Goal: Task Accomplishment & Management: Complete application form

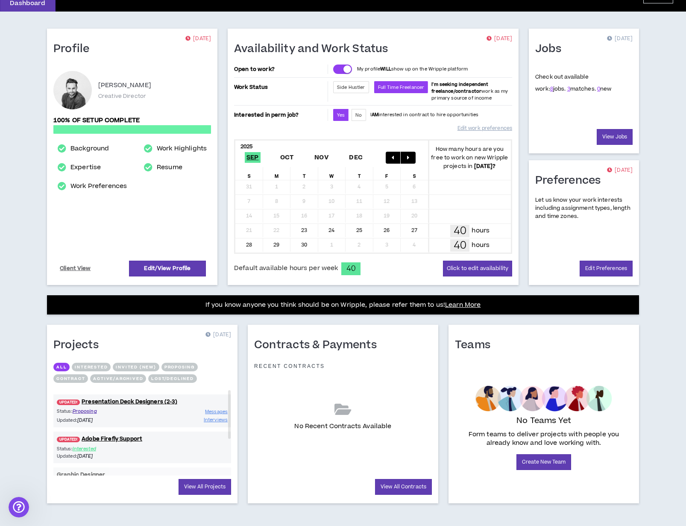
scroll to position [51, 0]
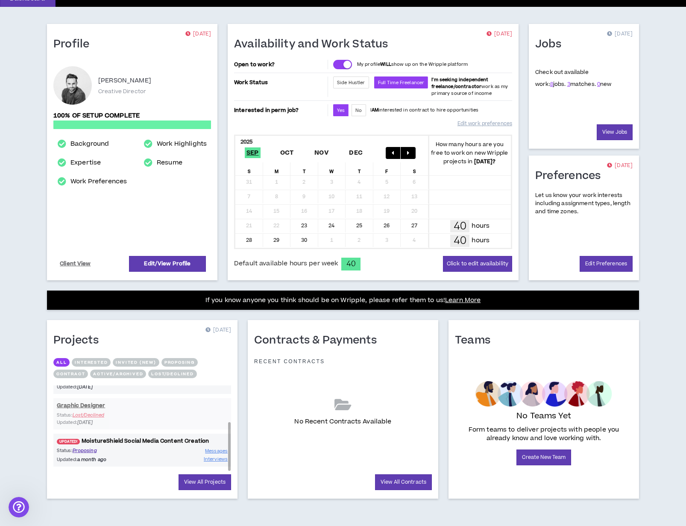
click at [168, 441] on link "UPDATED! MoistureShield Social Media Content Creation" at bounding box center [142, 441] width 178 height 8
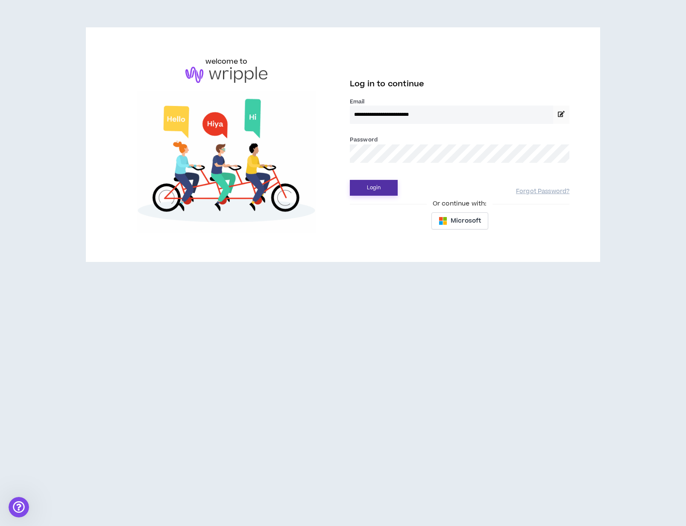
click at [379, 191] on button "Login" at bounding box center [374, 188] width 48 height 16
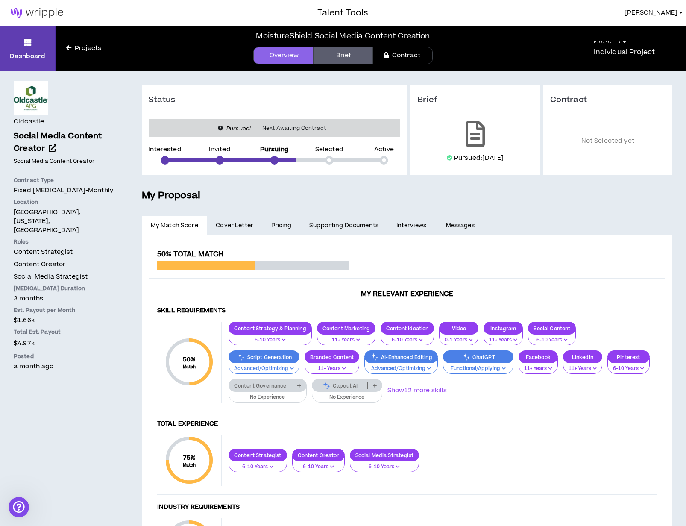
click at [410, 59] on link "Contract" at bounding box center [403, 55] width 60 height 17
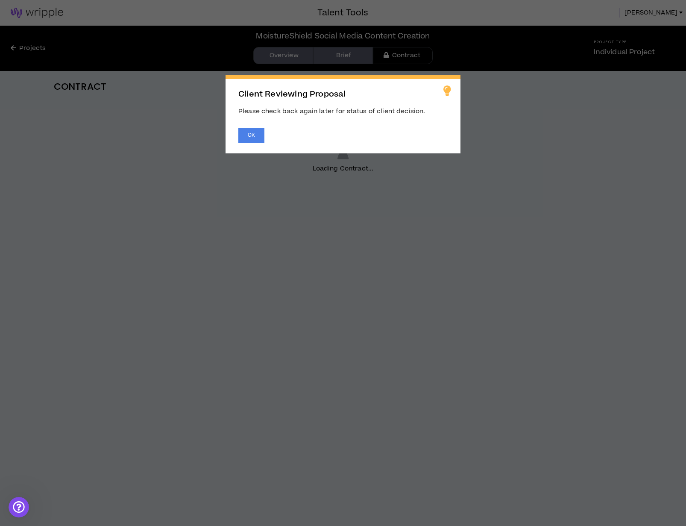
click at [268, 56] on span "Client Reviewing Proposal Please check back again later for status of client de…" at bounding box center [343, 263] width 686 height 526
drag, startPoint x: 252, startPoint y: 138, endPoint x: 227, endPoint y: 84, distance: 59.4
click at [252, 138] on button "OK" at bounding box center [251, 135] width 26 height 15
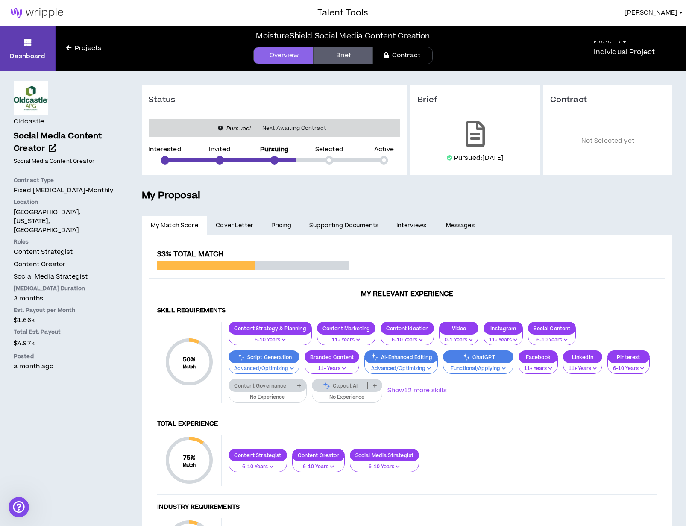
click at [283, 54] on body "Talent Tools [PERSON_NAME] Projects MoistureShield Social Media Content Creatio…" at bounding box center [343, 263] width 686 height 526
click at [21, 41] on link "Dashboard" at bounding box center [28, 48] width 56 height 45
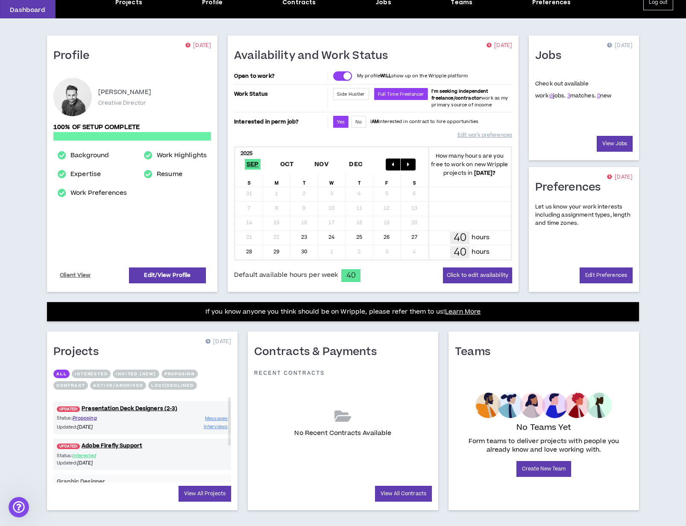
scroll to position [51, 0]
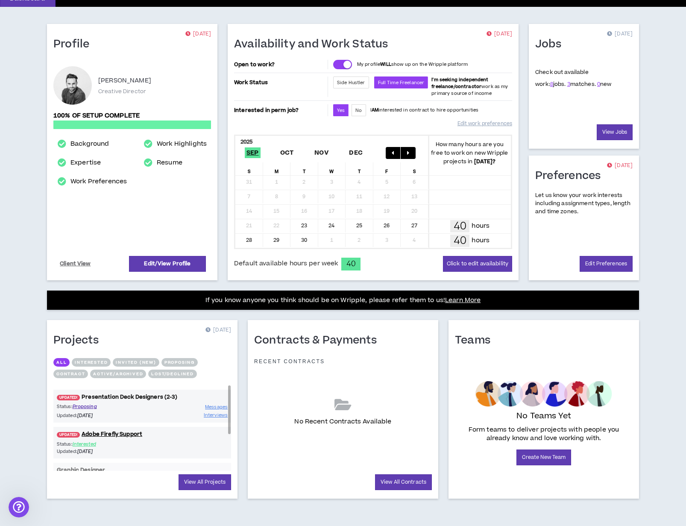
drag, startPoint x: 179, startPoint y: 402, endPoint x: 170, endPoint y: 401, distance: 9.0
click at [179, 402] on div "UPDATED! Presentation Deck Designers (2-3) Status: Proposing Updated: [DATE] Me…" at bounding box center [142, 406] width 178 height 33
click at [159, 398] on link "UPDATED! Presentation Deck Designers (2-3)" at bounding box center [142, 397] width 178 height 8
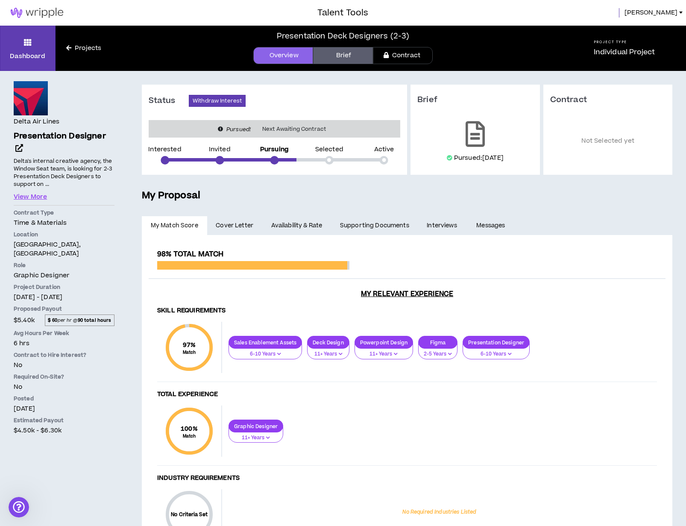
scroll to position [3, 0]
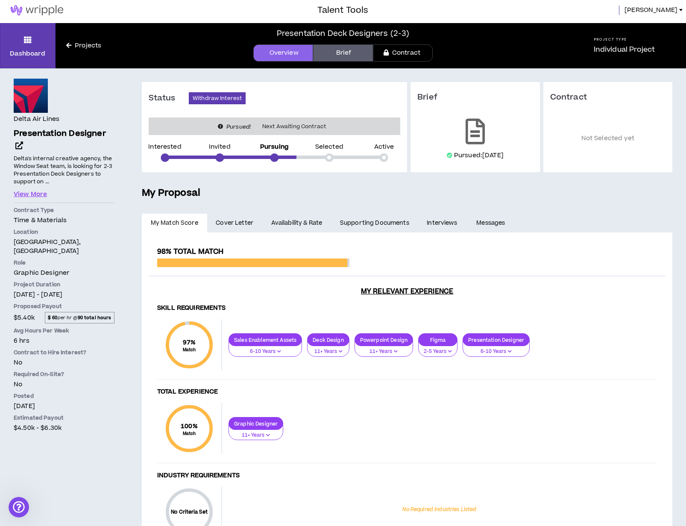
click at [455, 222] on link "Interviews" at bounding box center [443, 223] width 50 height 19
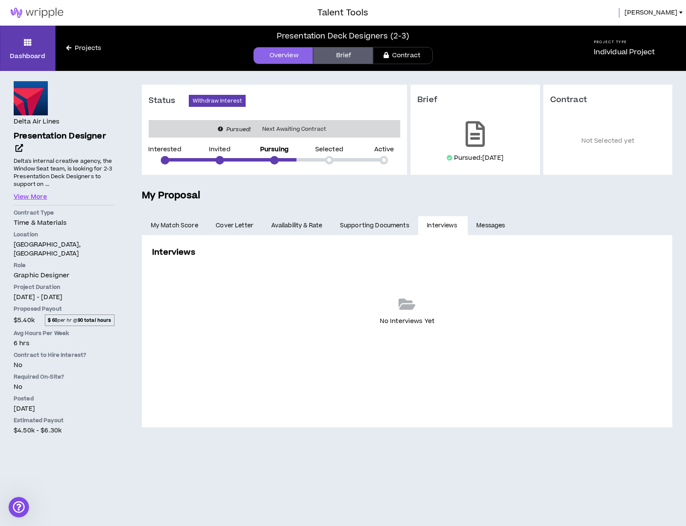
click at [490, 225] on link "Messages" at bounding box center [492, 225] width 48 height 19
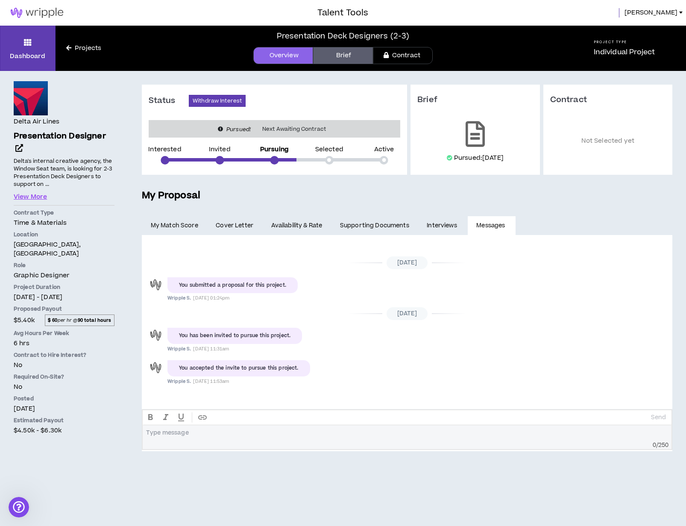
click at [91, 49] on link "Projects" at bounding box center [84, 48] width 56 height 9
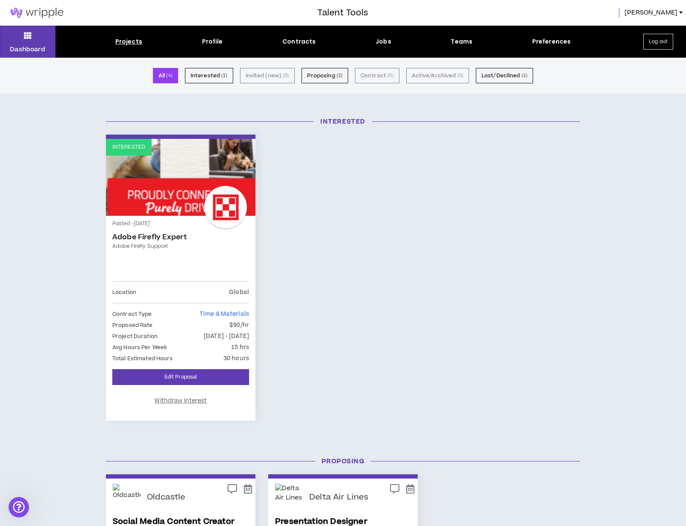
click at [134, 37] on div "Projects" at bounding box center [128, 41] width 27 height 9
click at [26, 34] on icon at bounding box center [28, 35] width 8 height 12
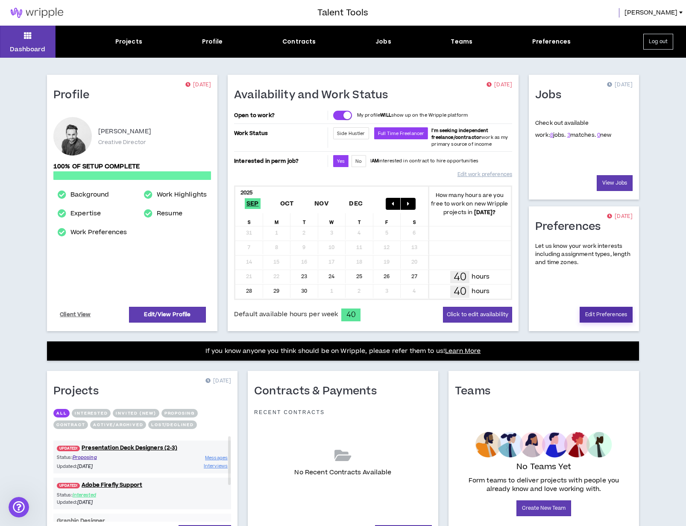
click at [610, 311] on link "Edit Preferences" at bounding box center [606, 315] width 53 height 16
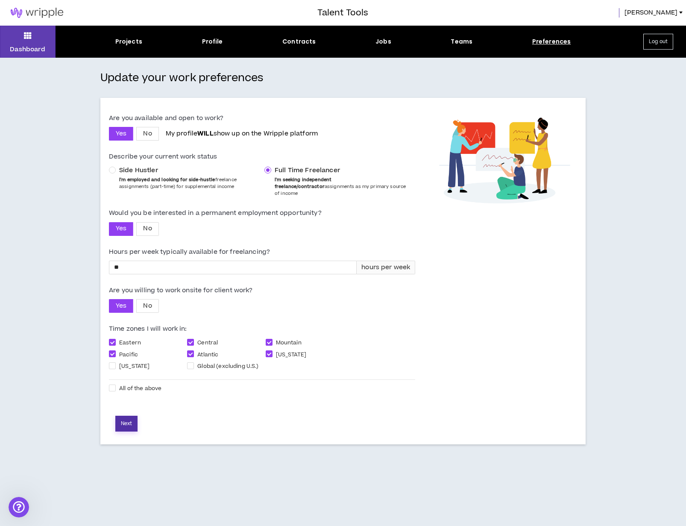
click at [130, 416] on button "Next" at bounding box center [126, 424] width 22 height 16
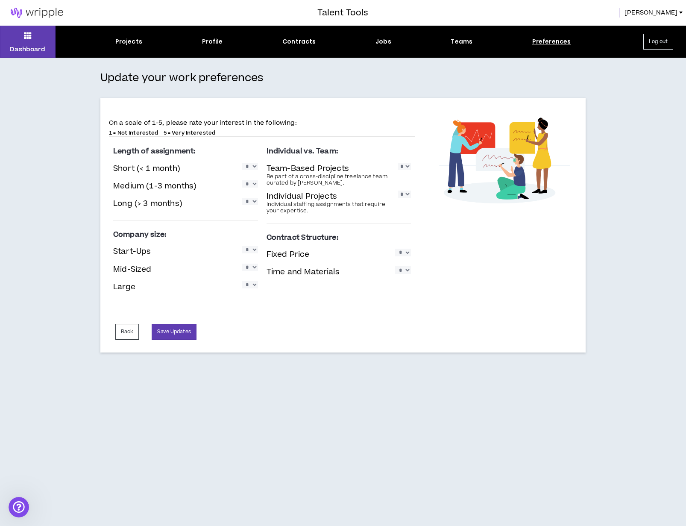
click at [249, 167] on select "* * * * *" at bounding box center [250, 166] width 16 height 7
select select "*"
click at [242, 163] on select "* * * * *" at bounding box center [250, 166] width 16 height 7
click at [255, 186] on select "* * * * *" at bounding box center [250, 183] width 16 height 7
select select "*"
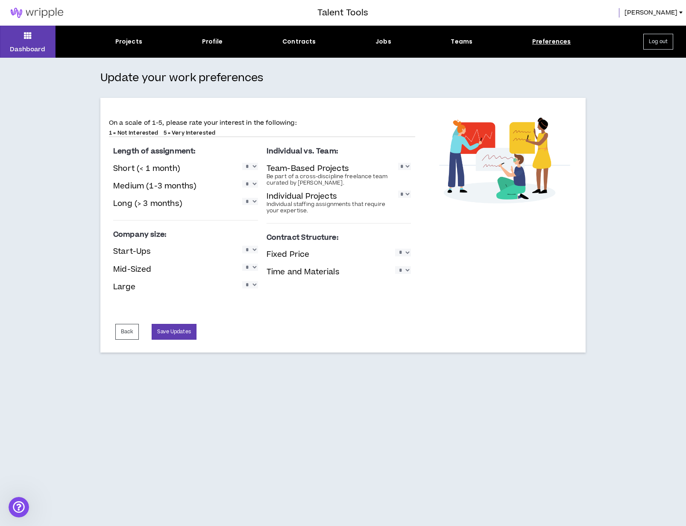
click at [242, 180] on select "* * * * *" at bounding box center [250, 183] width 16 height 7
click at [253, 205] on select "* * * * *" at bounding box center [250, 201] width 16 height 7
select select "*"
click at [242, 198] on select "* * * * *" at bounding box center [250, 201] width 16 height 7
click at [253, 249] on select "* * * * *" at bounding box center [250, 249] width 16 height 7
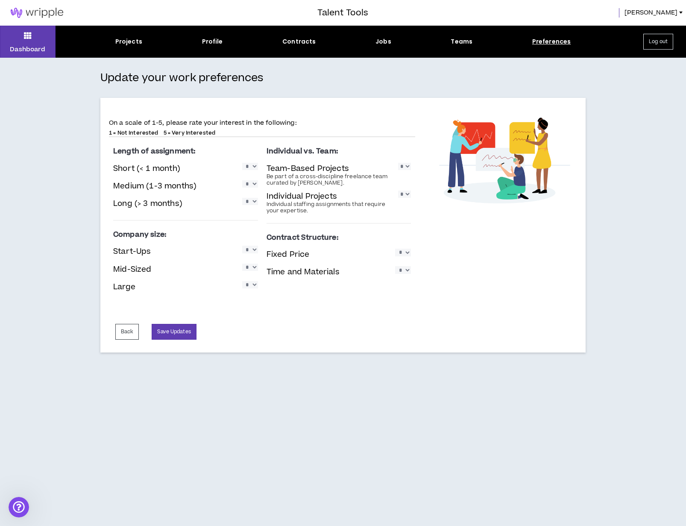
select select "*"
click at [242, 246] on select "* * * * *" at bounding box center [250, 249] width 16 height 7
click at [252, 266] on select "* * * * *" at bounding box center [250, 267] width 16 height 7
select select "*"
click at [242, 264] on select "* * * * *" at bounding box center [250, 267] width 16 height 7
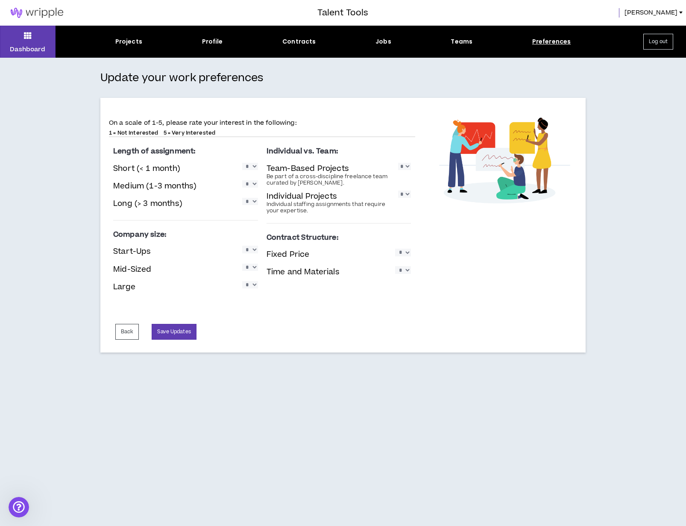
click at [254, 280] on div "Large * * * * *" at bounding box center [185, 288] width 145 height 18
click at [255, 285] on select "* * * * *" at bounding box center [250, 284] width 16 height 7
select select "*"
click at [242, 281] on select "* * * * *" at bounding box center [250, 284] width 16 height 7
click at [405, 169] on select "* * * * *" at bounding box center [404, 166] width 13 height 7
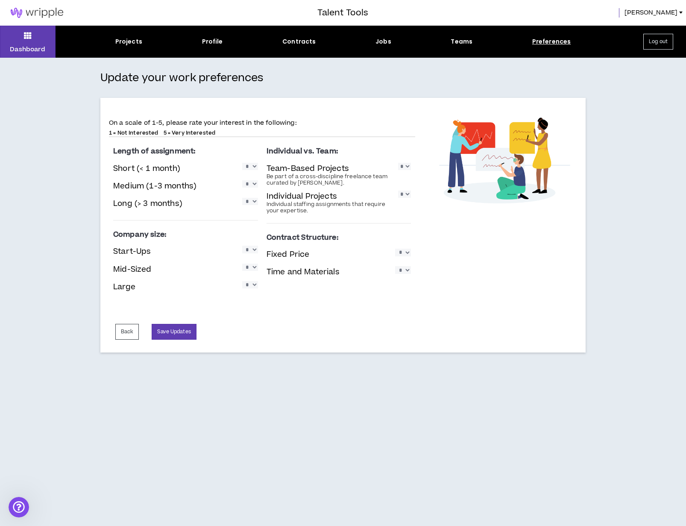
select select "*"
click at [398, 163] on select "* * * * *" at bounding box center [404, 166] width 13 height 7
click at [407, 196] on select "* * * * *" at bounding box center [404, 194] width 13 height 7
select select "*"
click at [398, 191] on select "* * * * *" at bounding box center [404, 194] width 13 height 7
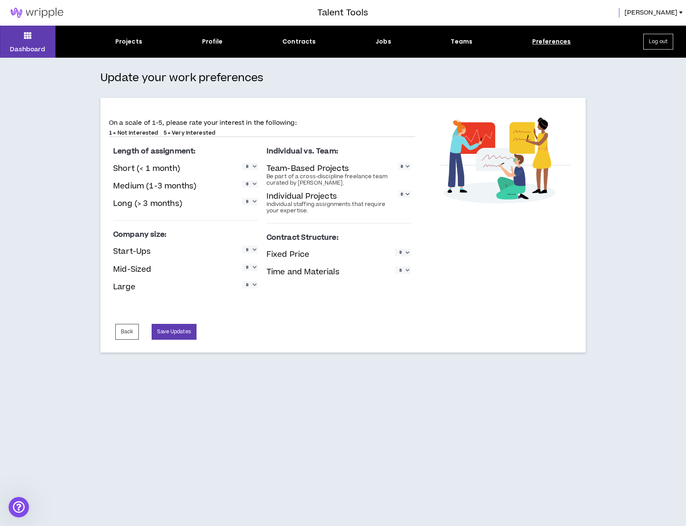
click at [410, 253] on select "* * * * *" at bounding box center [403, 252] width 16 height 7
select select "*"
click at [395, 249] on select "* * * * *" at bounding box center [403, 252] width 16 height 7
click at [404, 273] on select "* * * * *" at bounding box center [403, 269] width 16 height 7
select select "*"
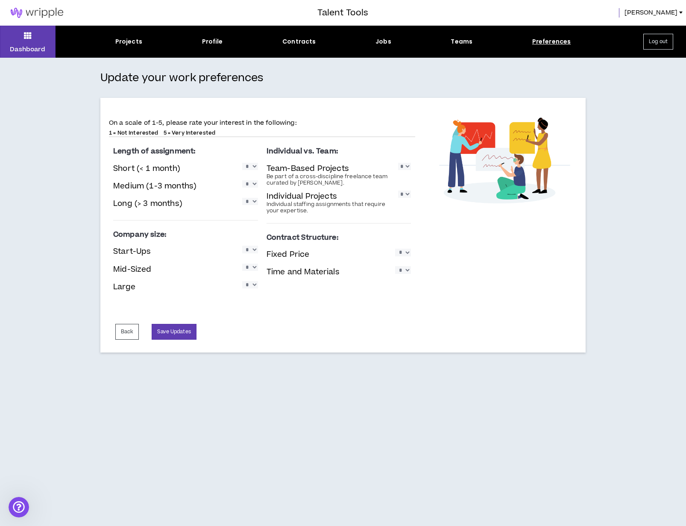
click at [395, 266] on select "* * * * *" at bounding box center [403, 269] width 16 height 7
click at [184, 332] on button "Save Updates" at bounding box center [174, 332] width 44 height 16
click at [35, 44] on button "Dashboard" at bounding box center [28, 42] width 56 height 32
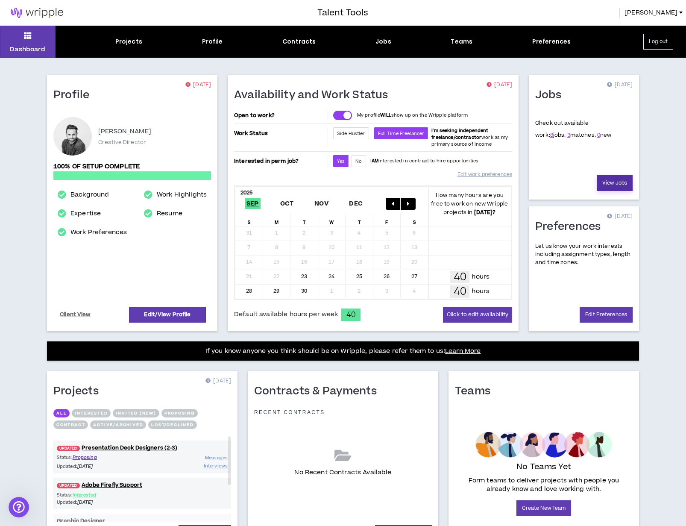
click at [622, 178] on link "View Jobs" at bounding box center [615, 183] width 36 height 16
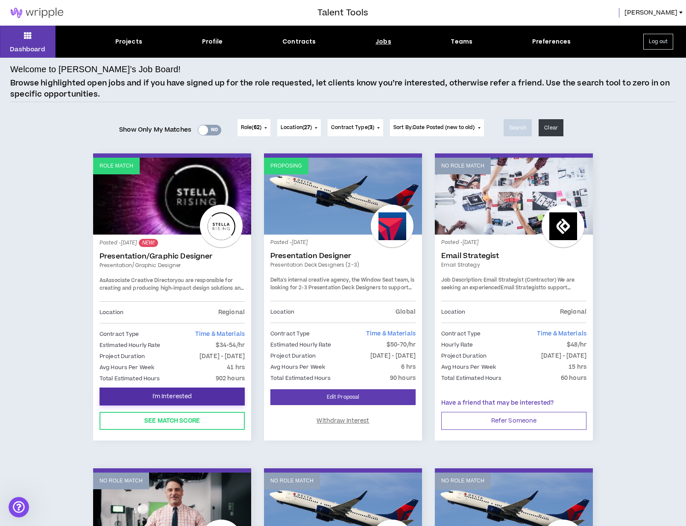
click at [217, 393] on button "I'm Interested" at bounding box center [172, 396] width 145 height 18
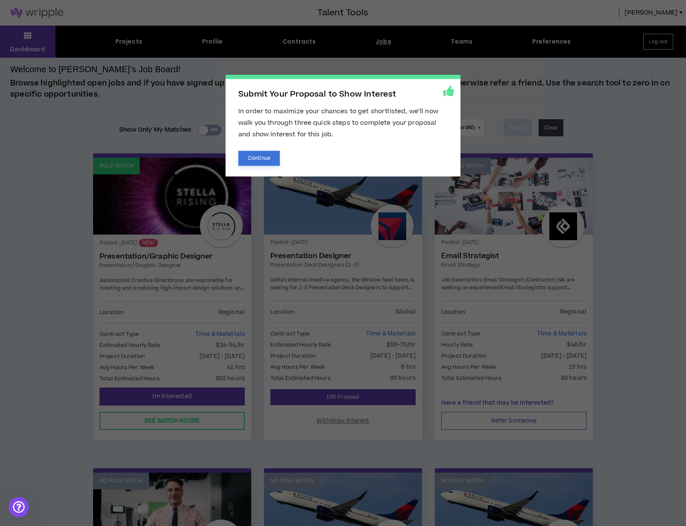
click at [268, 162] on button "Continue" at bounding box center [258, 158] width 41 height 15
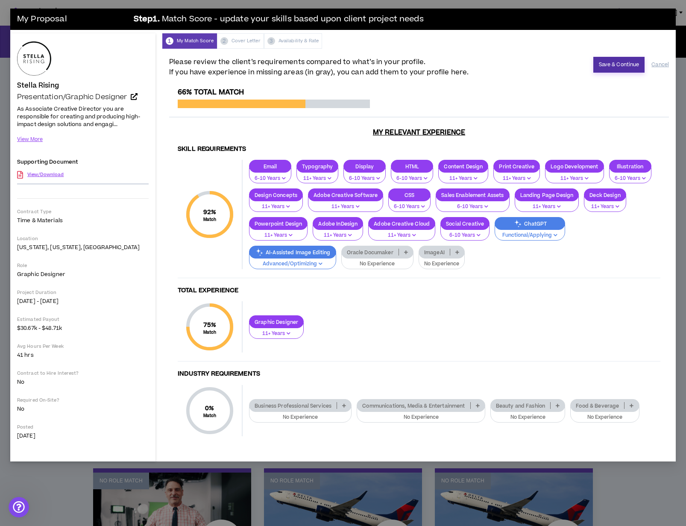
click at [610, 64] on button "Save & Continue" at bounding box center [619, 65] width 52 height 16
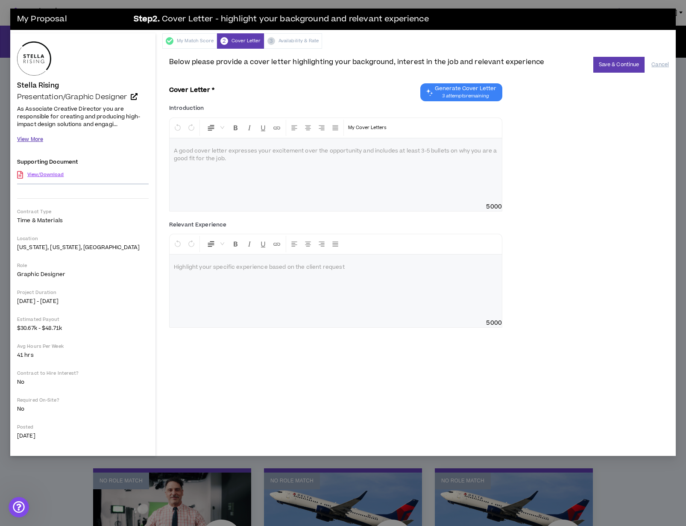
click at [28, 135] on button "View More" at bounding box center [30, 139] width 26 height 15
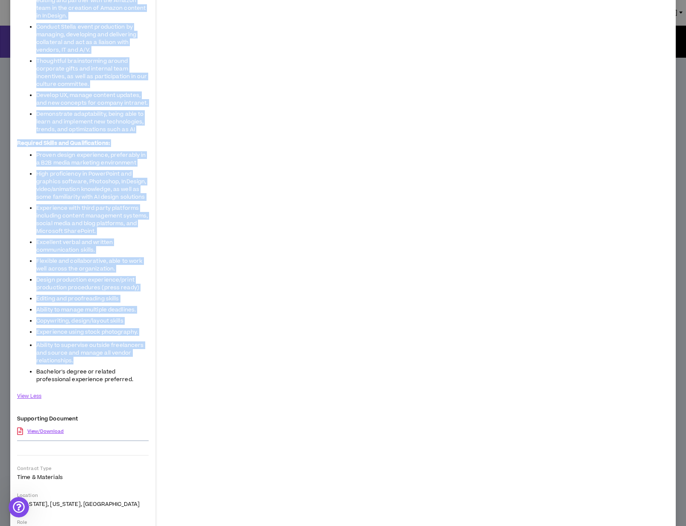
scroll to position [400, 0]
drag, startPoint x: 18, startPoint y: 84, endPoint x: 104, endPoint y: 377, distance: 305.9
click at [105, 377] on div "[PERSON_NAME] Presentation/Graphic Designer As Associate Creative Director you …" at bounding box center [83, 172] width 132 height 1063
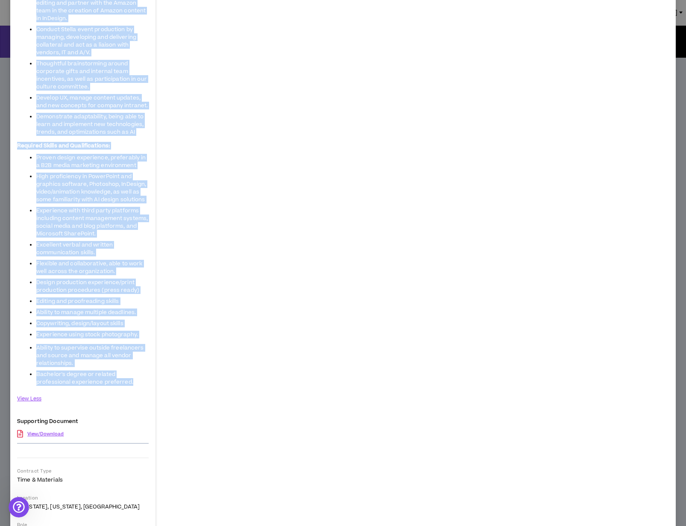
click at [108, 382] on li "Bachelor's degree or related professional experience preferred." at bounding box center [92, 377] width 112 height 15
copy div "Loremi Dolors Ametconsecte/Adipisc Elitsedd Ei Temporinc Utlabore Etdolore mag …"
click at [47, 434] on link "View/Download" at bounding box center [45, 433] width 36 height 15
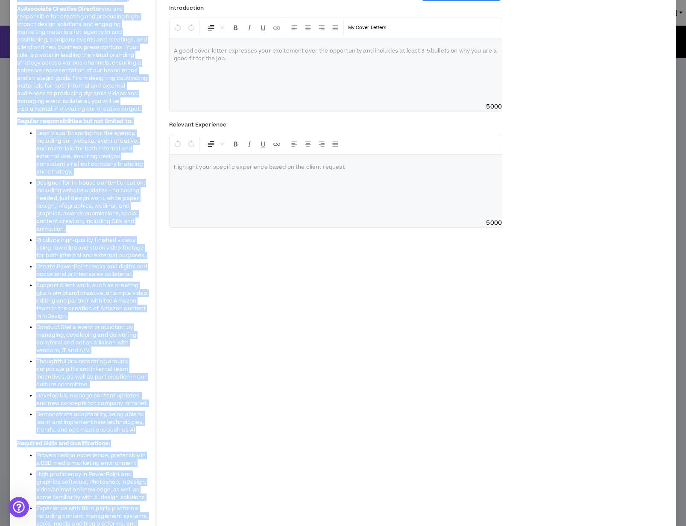
scroll to position [0, 0]
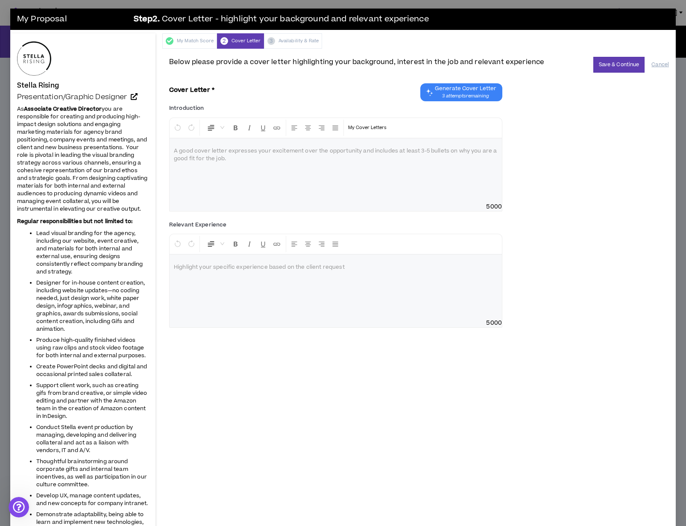
click at [414, 178] on div at bounding box center [336, 170] width 332 height 64
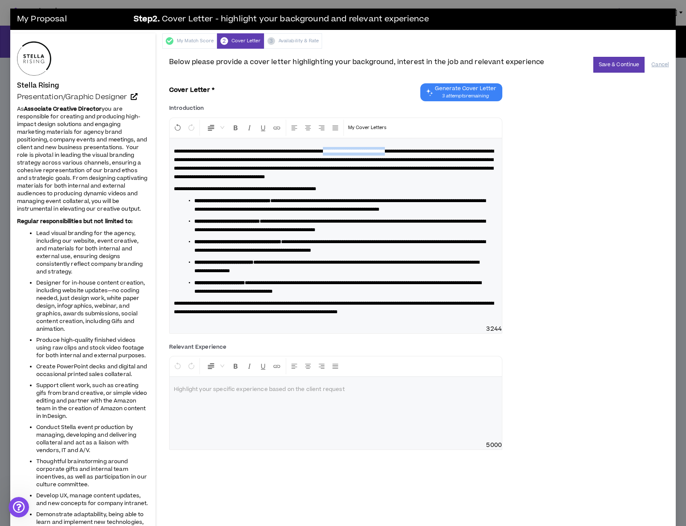
drag, startPoint x: 359, startPoint y: 150, endPoint x: 442, endPoint y: 150, distance: 82.9
click at [442, 150] on span "**********" at bounding box center [334, 164] width 320 height 31
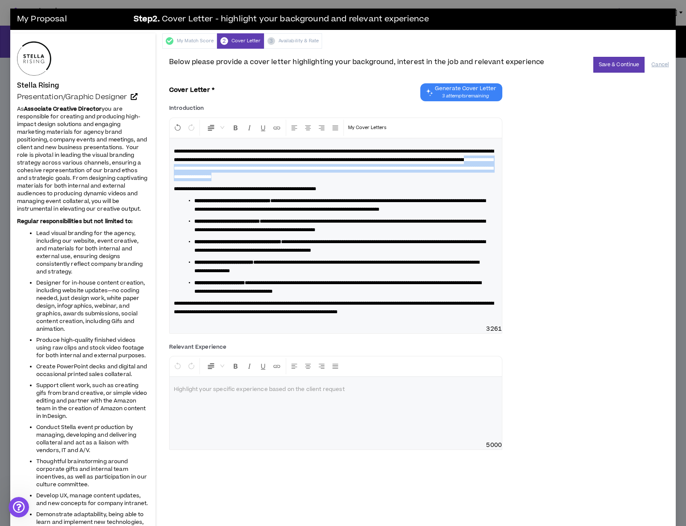
drag, startPoint x: 329, startPoint y: 167, endPoint x: 492, endPoint y: 182, distance: 163.1
click at [492, 182] on div "**********" at bounding box center [336, 231] width 332 height 186
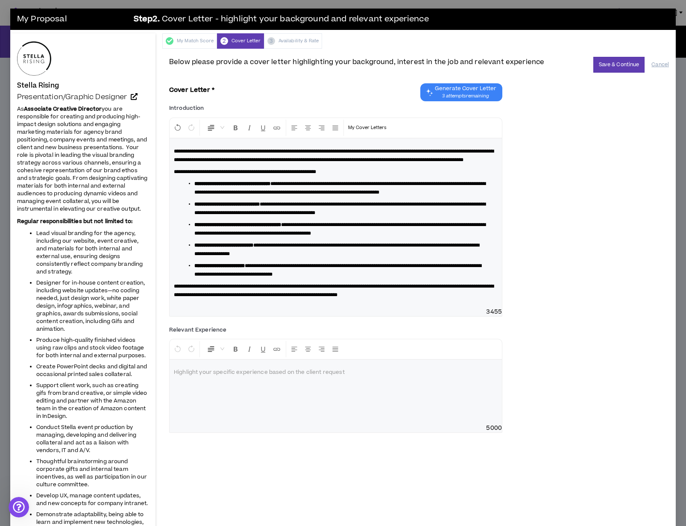
click at [308, 193] on span "**********" at bounding box center [339, 188] width 291 height 14
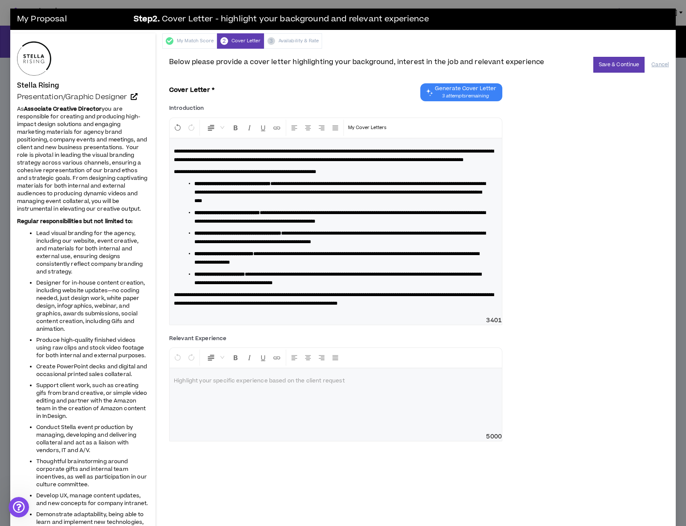
click at [262, 397] on div at bounding box center [336, 400] width 332 height 64
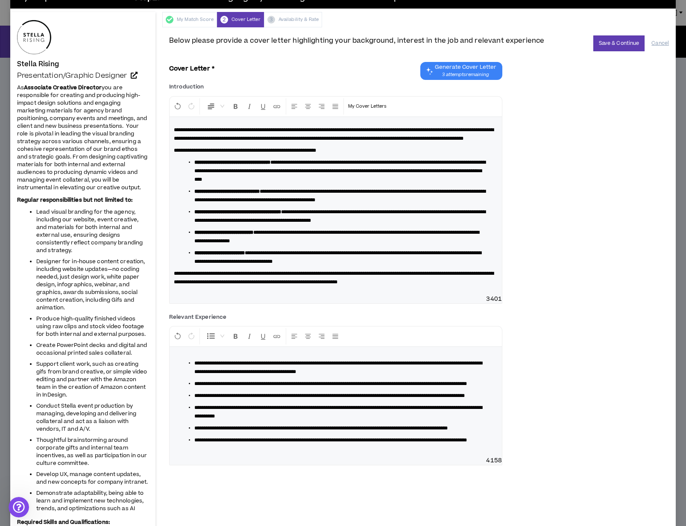
scroll to position [23, 0]
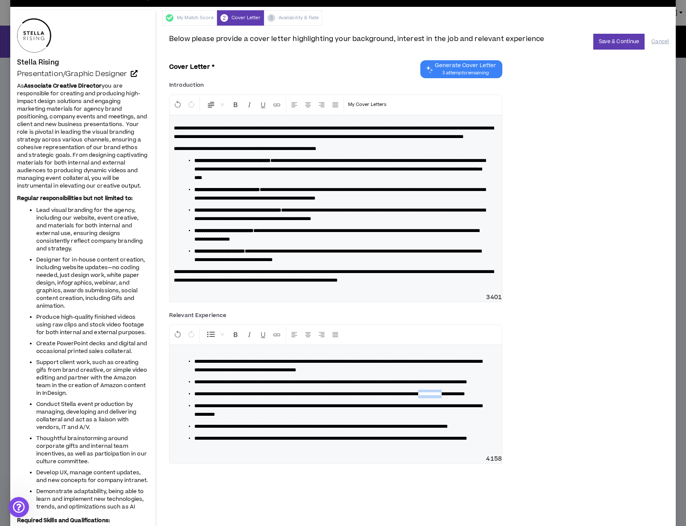
drag, startPoint x: 237, startPoint y: 420, endPoint x: 207, endPoint y: 421, distance: 30.0
click at [207, 396] on span "**********" at bounding box center [329, 393] width 270 height 5
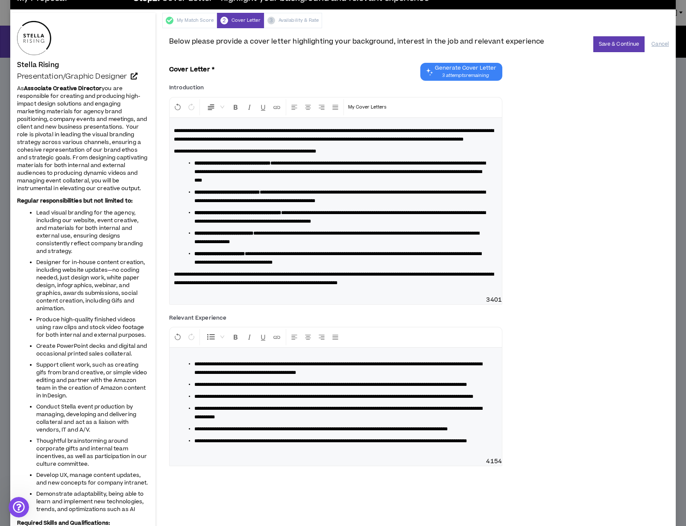
scroll to position [23, 0]
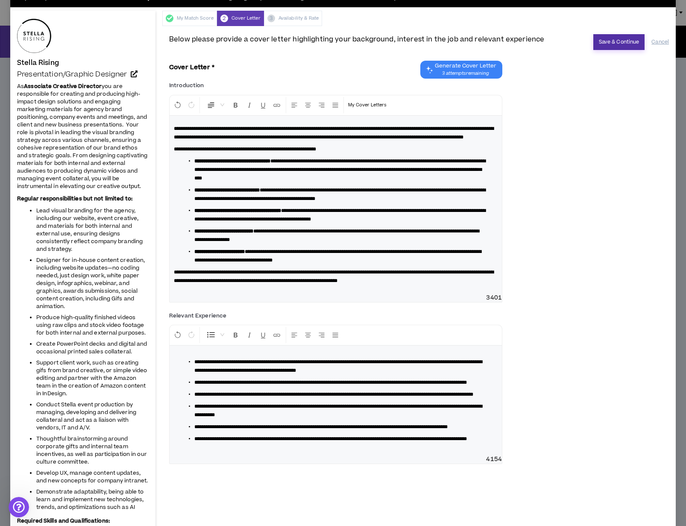
click at [624, 42] on button "Save & Continue" at bounding box center [619, 42] width 52 height 16
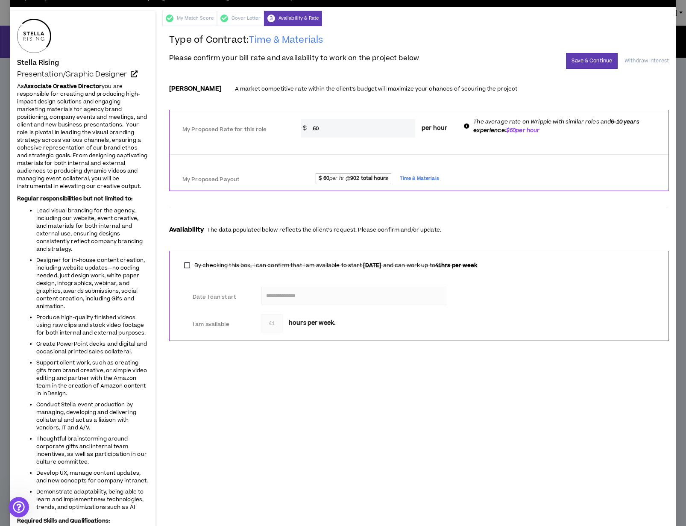
drag, startPoint x: 327, startPoint y: 128, endPoint x: 311, endPoint y: 128, distance: 16.7
click at [311, 128] on input "60" at bounding box center [361, 128] width 107 height 18
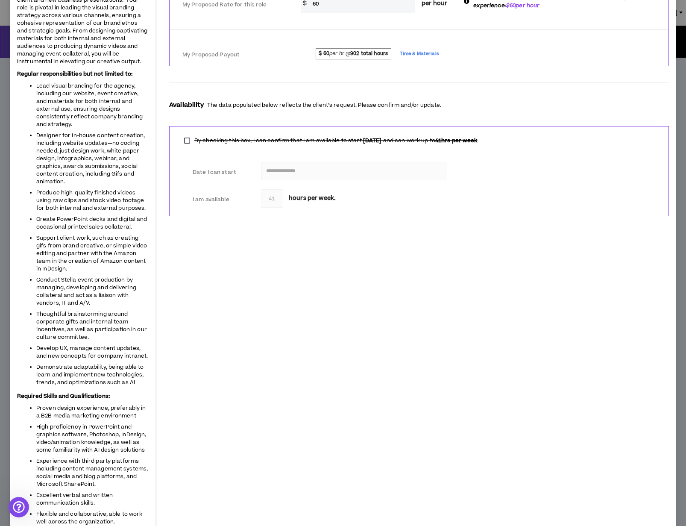
scroll to position [0, 0]
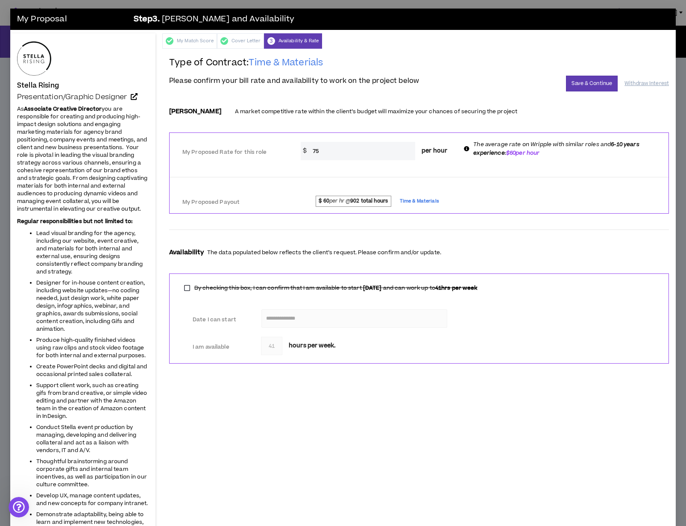
click at [497, 231] on div at bounding box center [419, 230] width 500 height 14
drag, startPoint x: 316, startPoint y: 149, endPoint x: 310, endPoint y: 149, distance: 6.4
click at [310, 149] on input "75" at bounding box center [361, 151] width 107 height 18
type input "85"
click at [581, 86] on button "Save & Continue" at bounding box center [592, 84] width 52 height 16
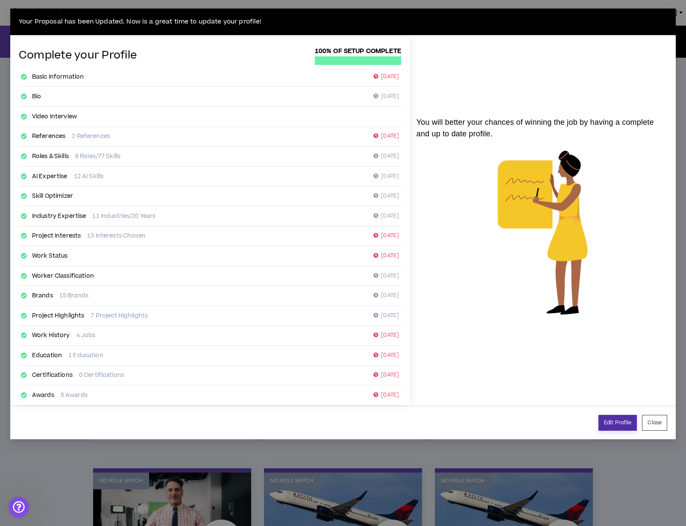
click at [613, 421] on link "Edit Profile" at bounding box center [618, 423] width 38 height 16
select select "*"
select select "US"
select select "*******"
select select "*"
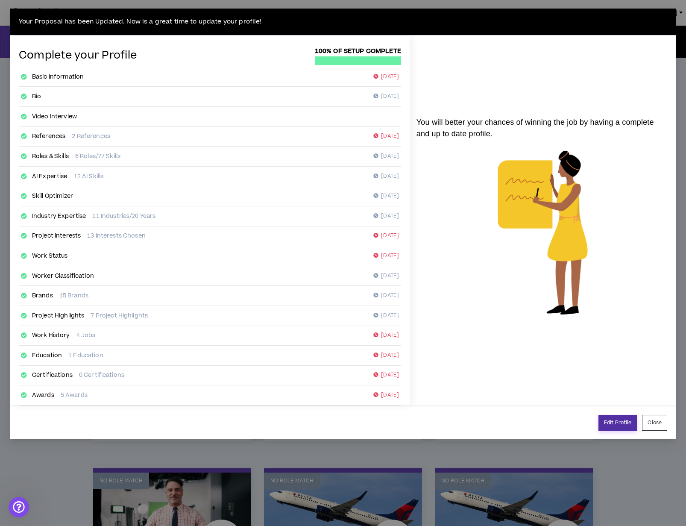
select select "**********"
select select "*****"
select select "***"
select select "**********"
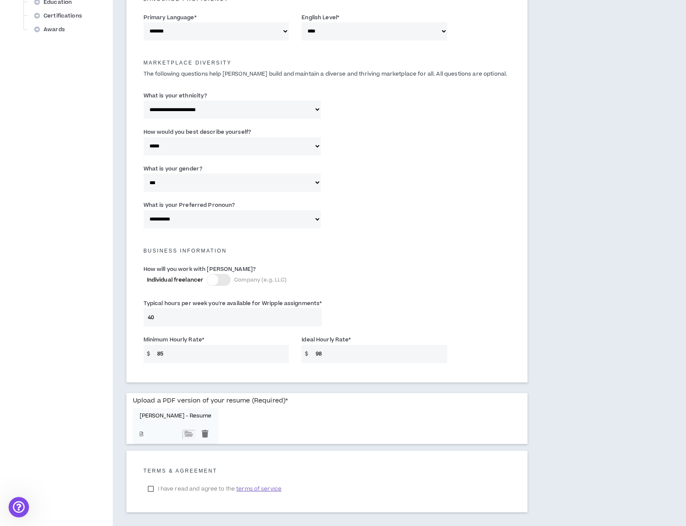
scroll to position [410, 0]
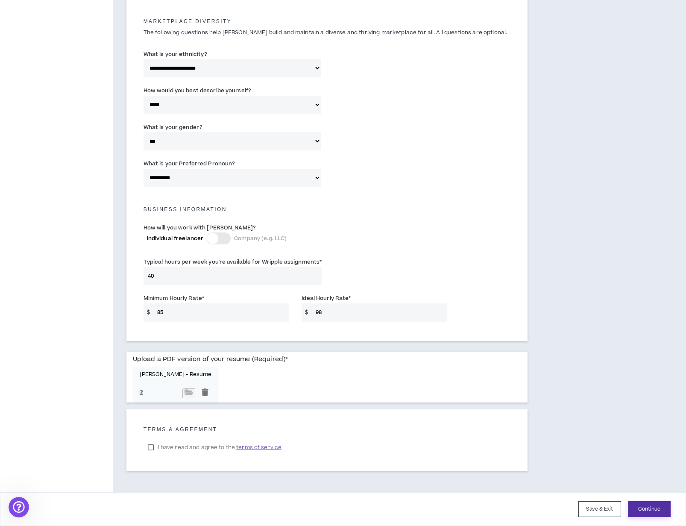
click at [658, 508] on button "Continue" at bounding box center [649, 509] width 43 height 16
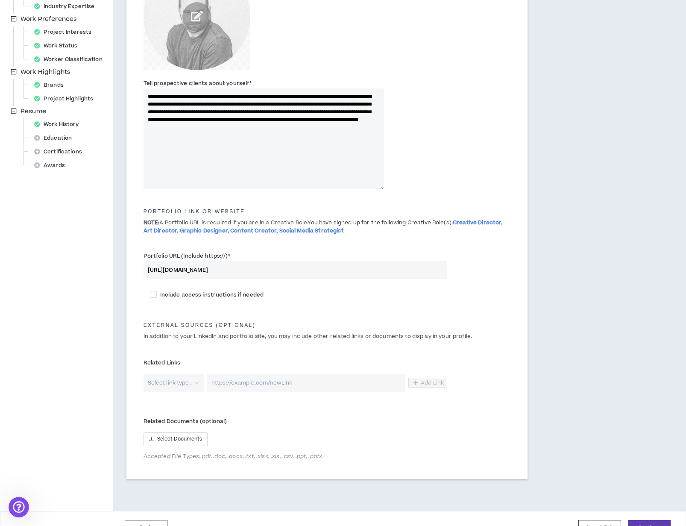
scroll to position [252, 0]
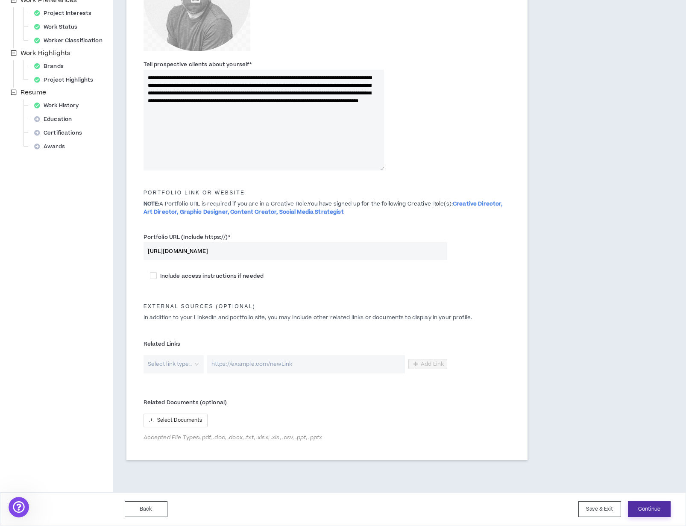
click at [655, 506] on button "Continue" at bounding box center [649, 509] width 43 height 16
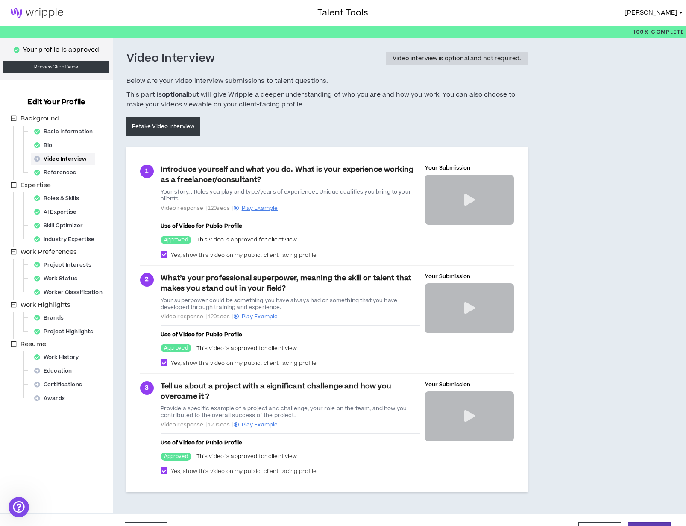
scroll to position [22, 0]
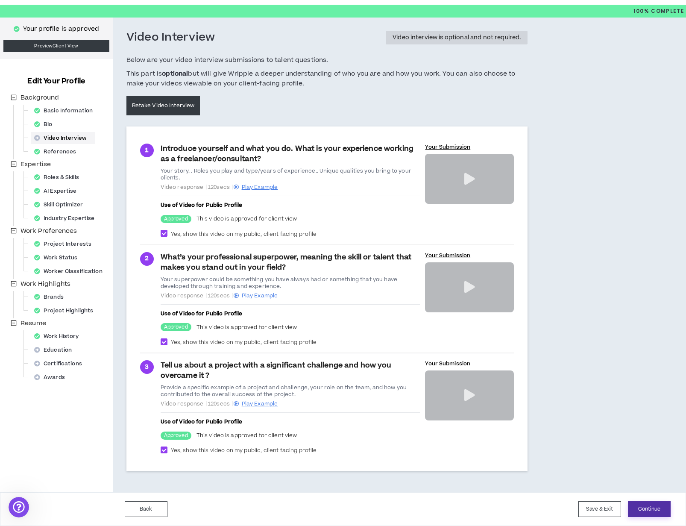
click at [651, 505] on button "Continue" at bounding box center [649, 509] width 43 height 16
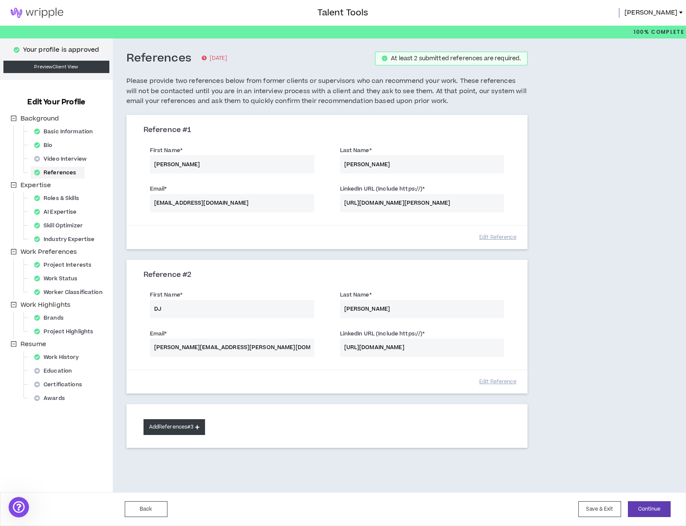
click at [180, 426] on button "Add References #3" at bounding box center [175, 427] width 62 height 16
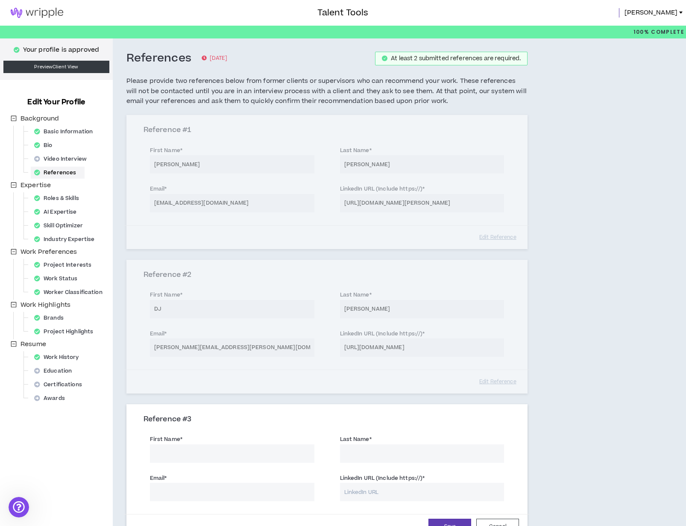
click at [234, 450] on input "First Name *" at bounding box center [232, 453] width 164 height 18
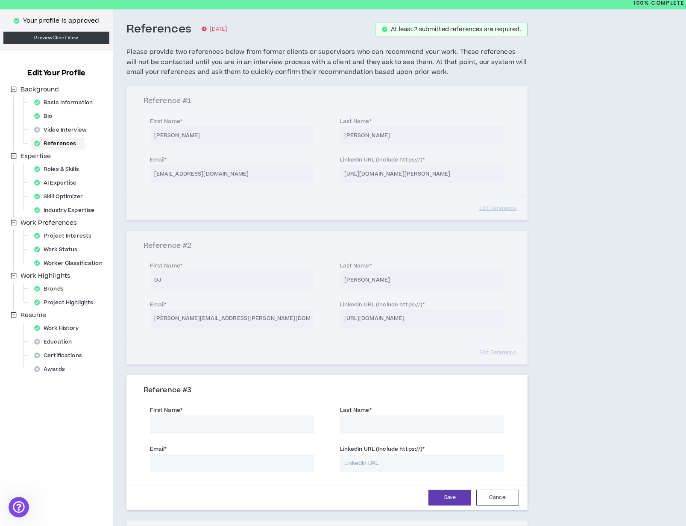
scroll to position [34, 0]
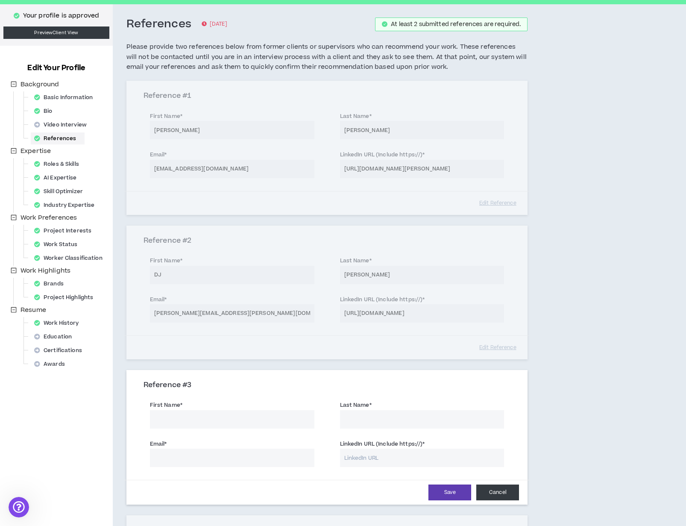
click at [502, 495] on button "Cancel" at bounding box center [497, 492] width 43 height 16
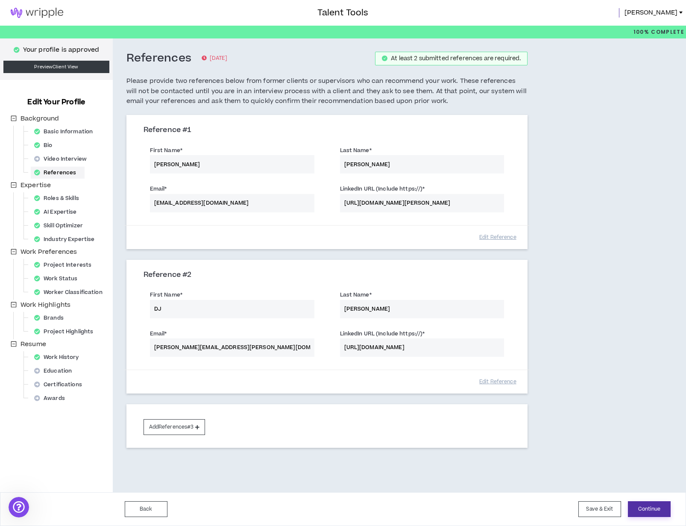
click at [647, 507] on button "Continue" at bounding box center [649, 509] width 43 height 16
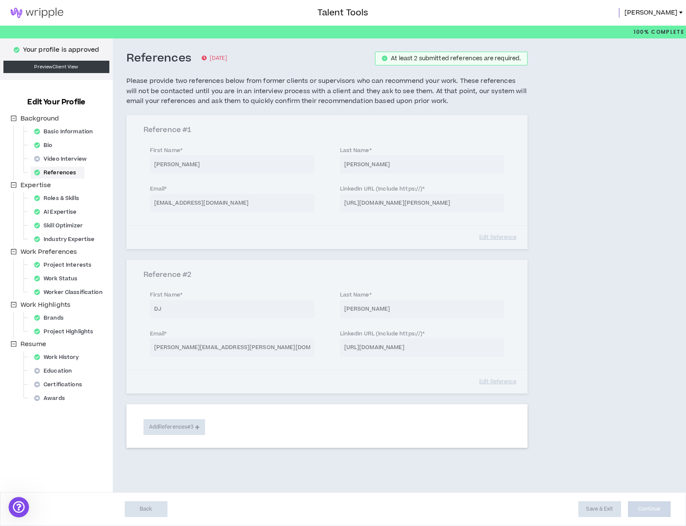
select select "***"
select select "**"
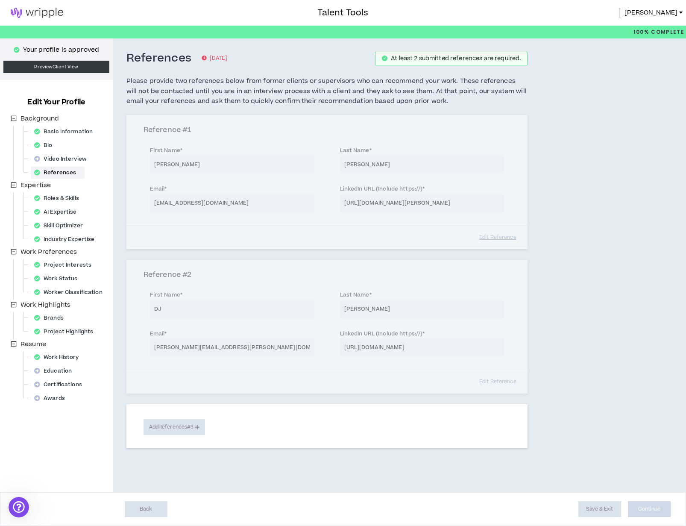
select select "**"
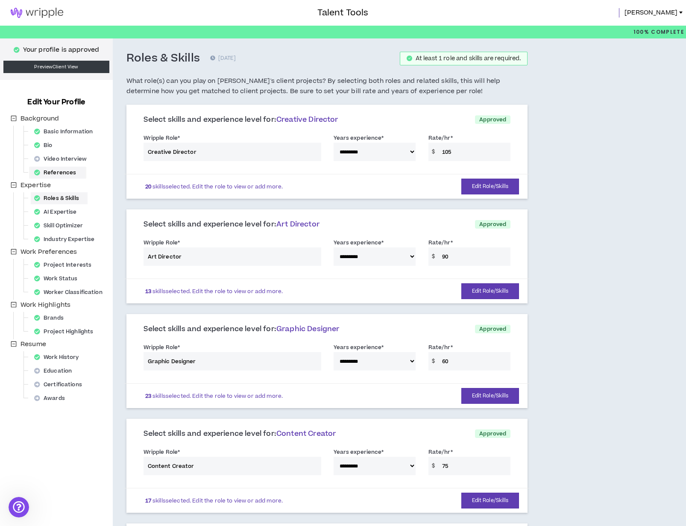
click at [66, 168] on div "References" at bounding box center [58, 173] width 54 height 12
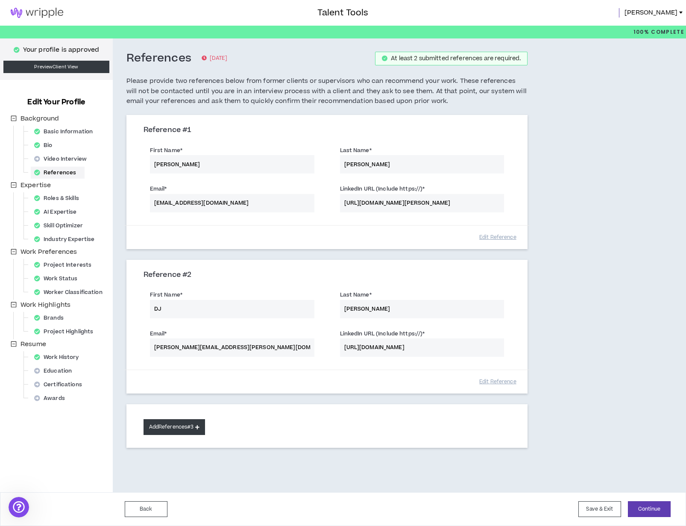
click at [175, 423] on button "Add References #3" at bounding box center [175, 427] width 62 height 16
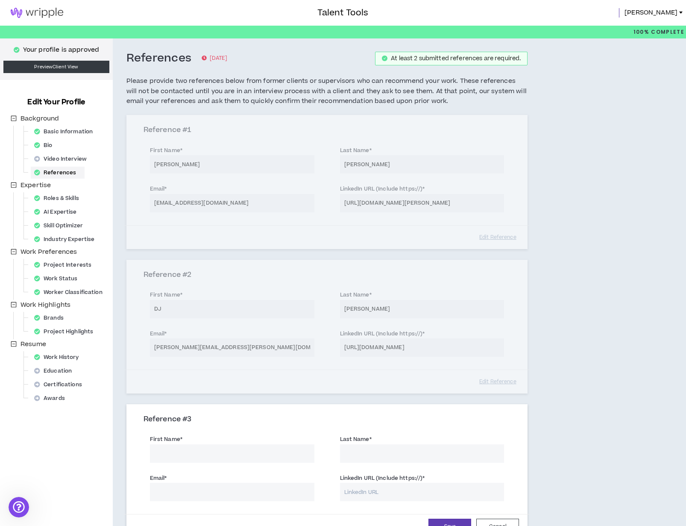
click at [188, 455] on input "First Name *" at bounding box center [232, 453] width 164 height 18
type input "Sky"
type input "[PERSON_NAME]"
paste input "[EMAIL_ADDRESS][DOMAIN_NAME]"
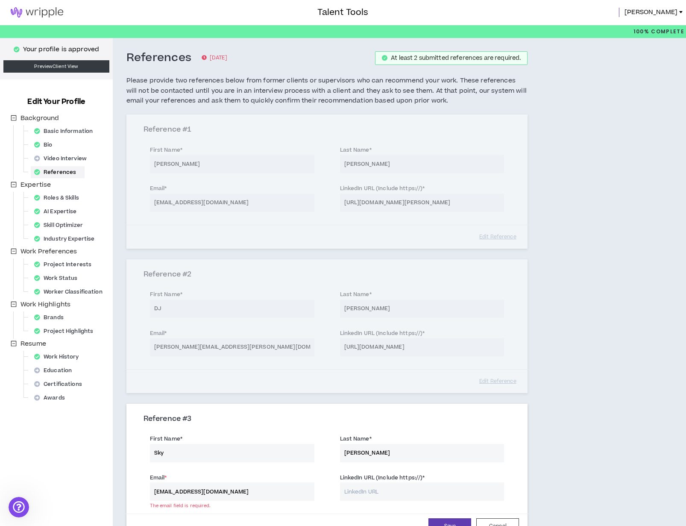
type input "[EMAIL_ADDRESS][DOMAIN_NAME]"
paste input "[DOMAIN_NAME][URL]"
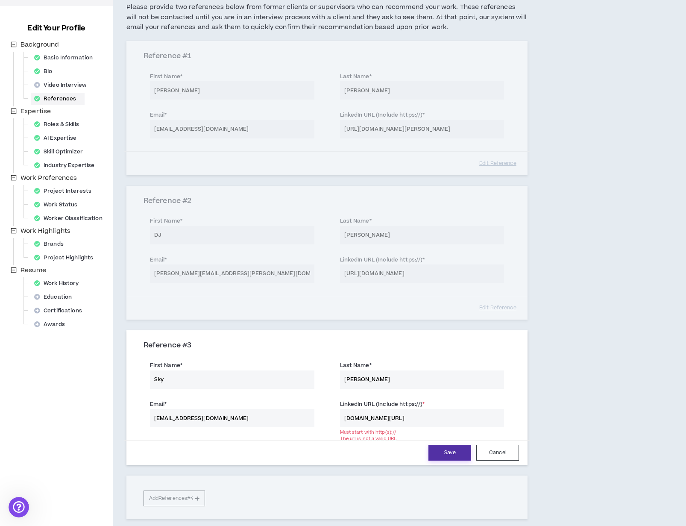
click at [439, 456] on button "Save" at bounding box center [449, 453] width 43 height 16
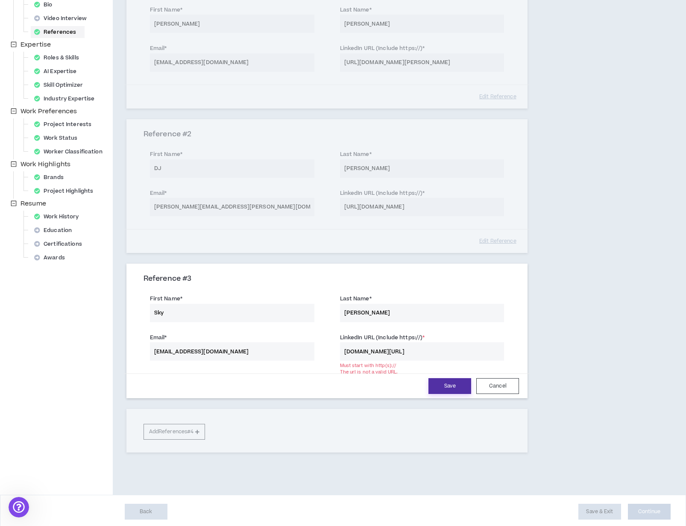
scroll to position [143, 0]
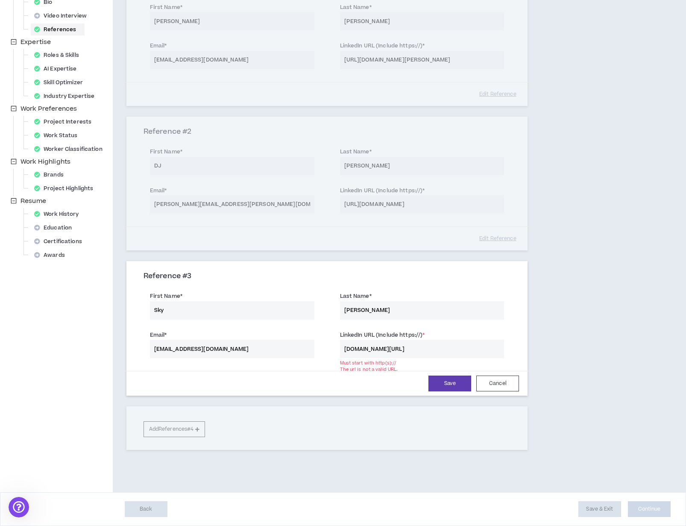
click at [343, 345] on input "[DOMAIN_NAME][URL]" at bounding box center [422, 349] width 164 height 18
type input "[URL][DOMAIN_NAME]"
click at [461, 387] on button "Save" at bounding box center [449, 384] width 43 height 16
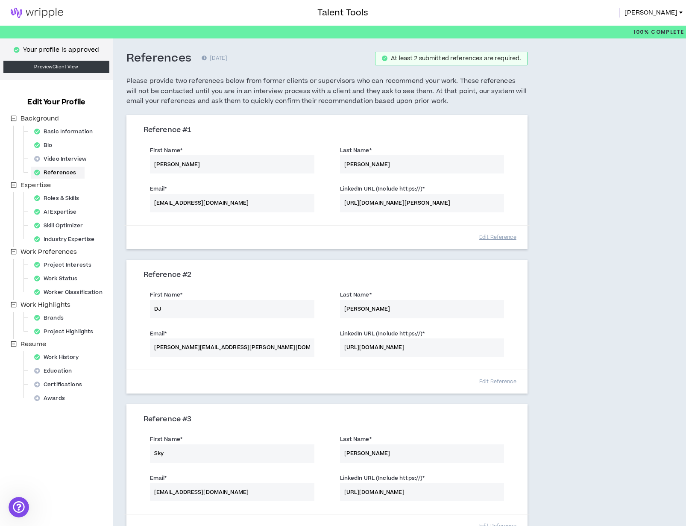
scroll to position [142, 0]
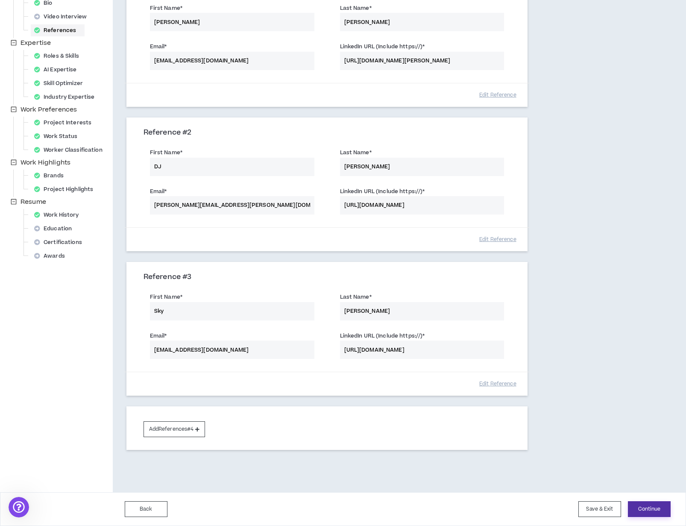
click at [642, 515] on button "Continue" at bounding box center [649, 509] width 43 height 16
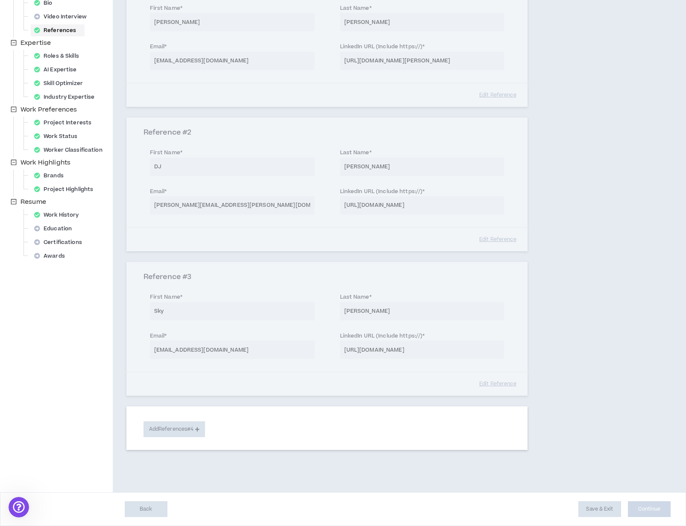
select select "***"
select select "**"
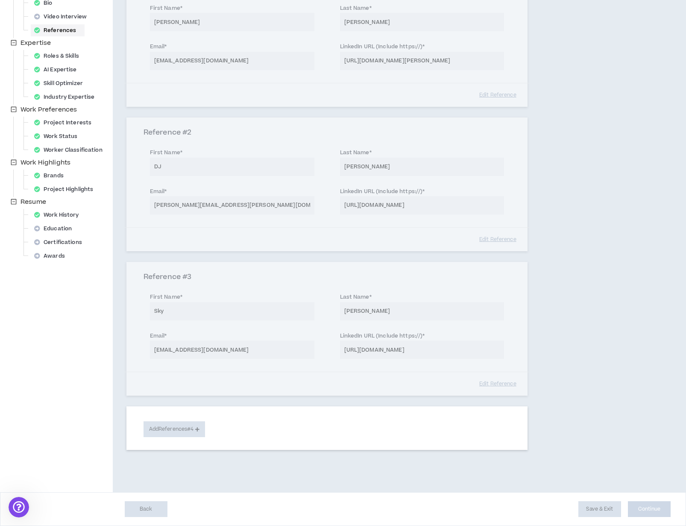
select select "**"
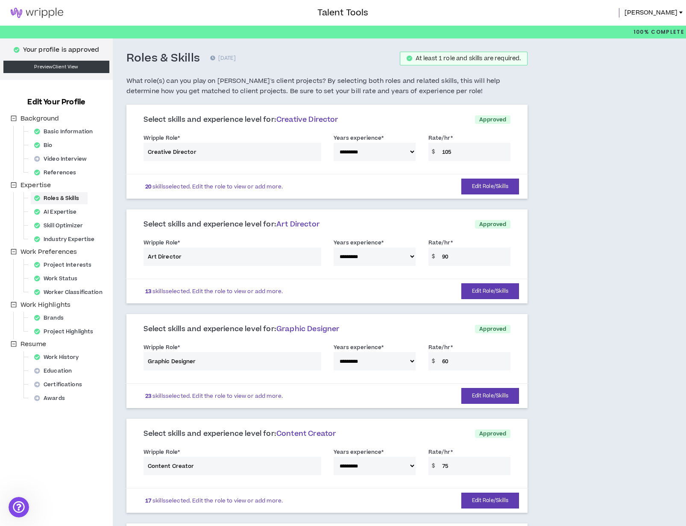
click at [47, 14] on img at bounding box center [37, 13] width 74 height 10
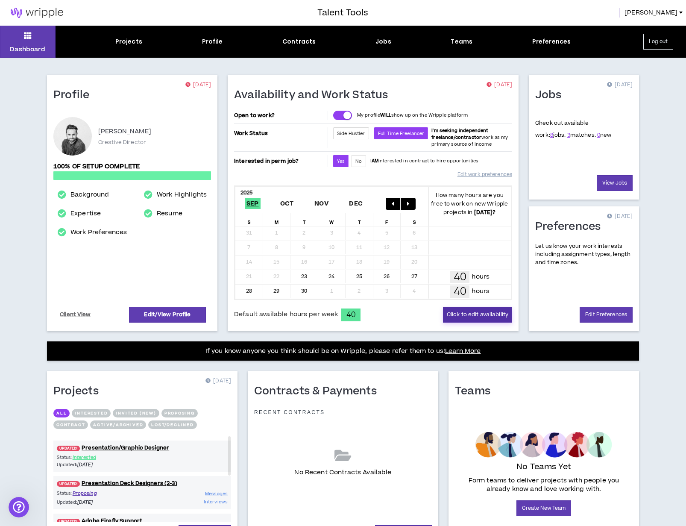
click at [463, 312] on button "Click to edit availability" at bounding box center [477, 315] width 69 height 16
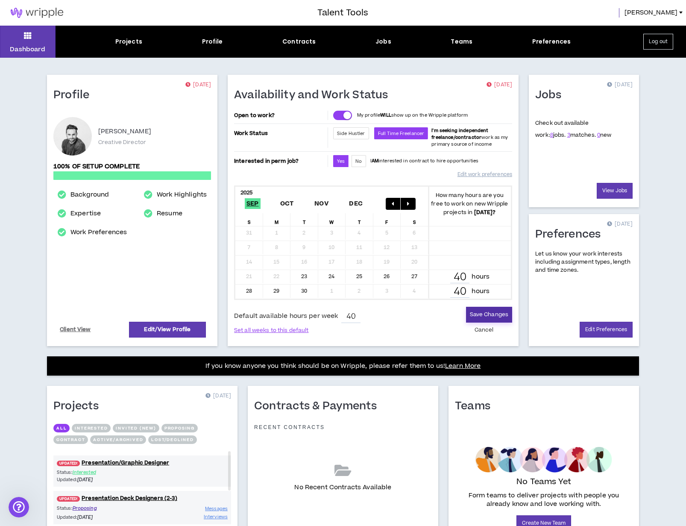
click at [499, 316] on button "Save Changes" at bounding box center [489, 315] width 46 height 16
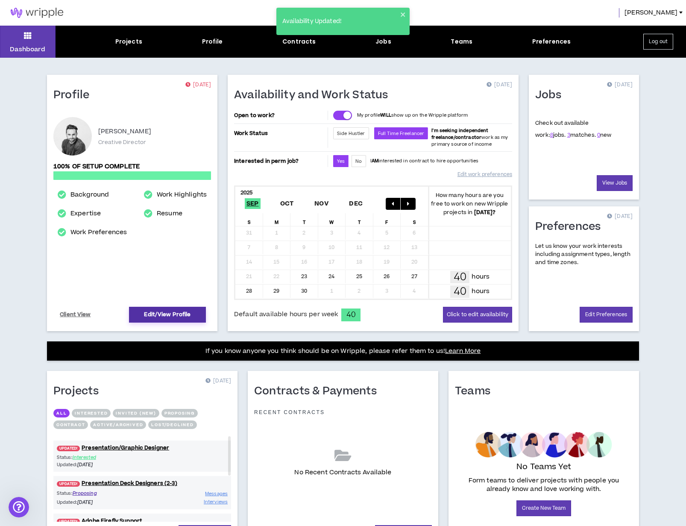
click at [170, 311] on link "Edit/View Profile" at bounding box center [167, 315] width 77 height 16
select select "*"
select select "US"
select select "*******"
select select "*"
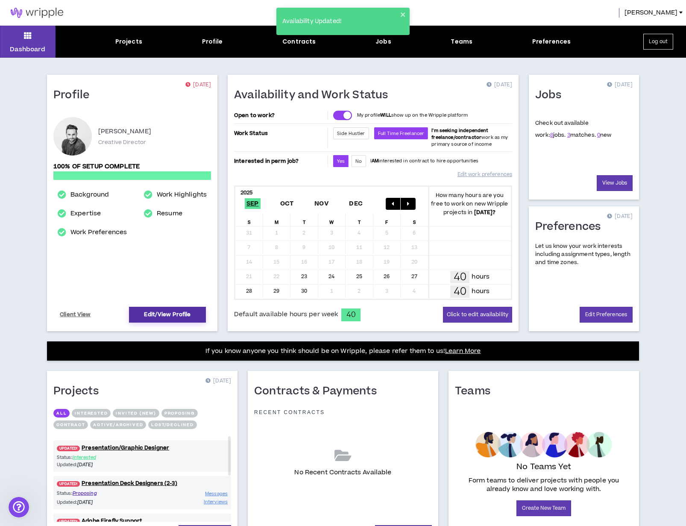
select select "**********"
select select "*****"
select select "***"
select select "**********"
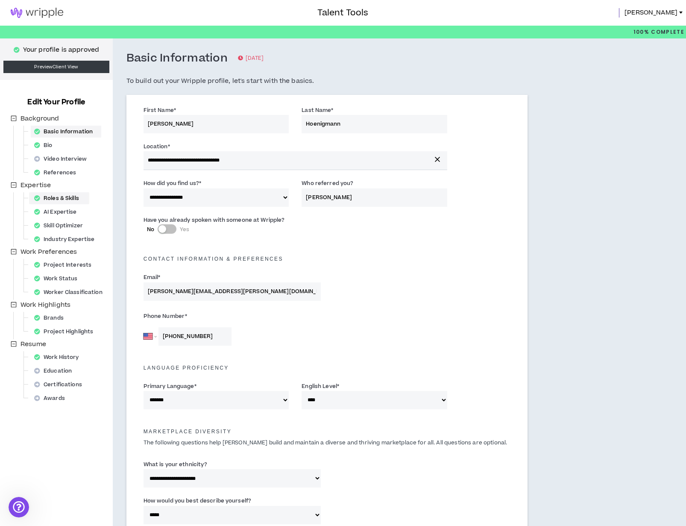
click at [54, 201] on div "Roles & Skills" at bounding box center [59, 198] width 57 height 12
select select "***"
select select "**"
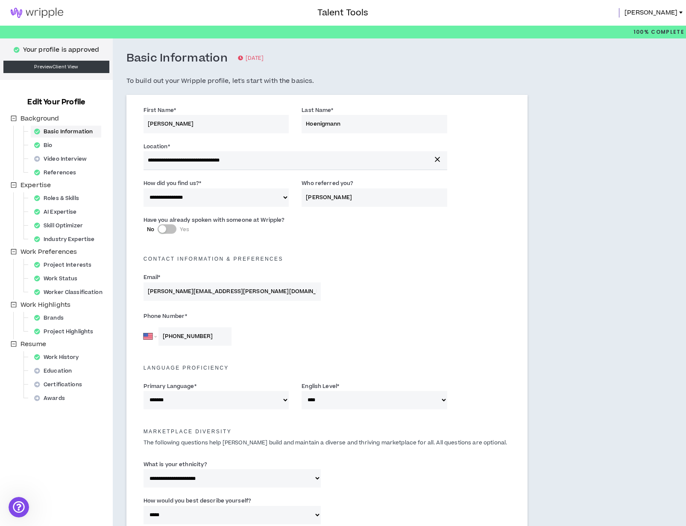
select select "**"
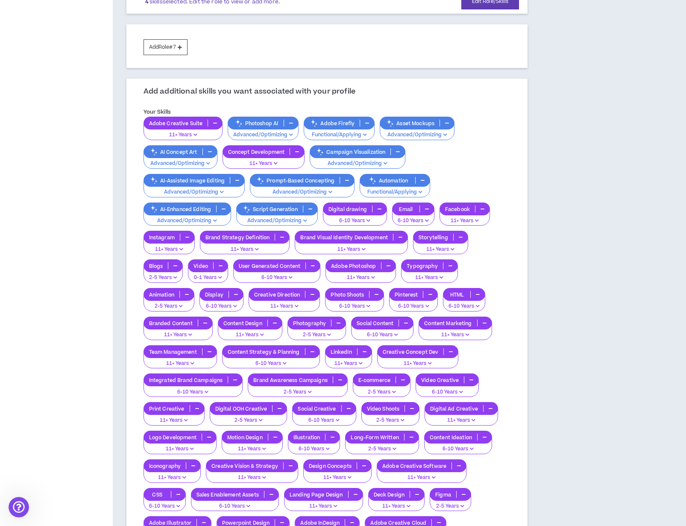
scroll to position [952, 0]
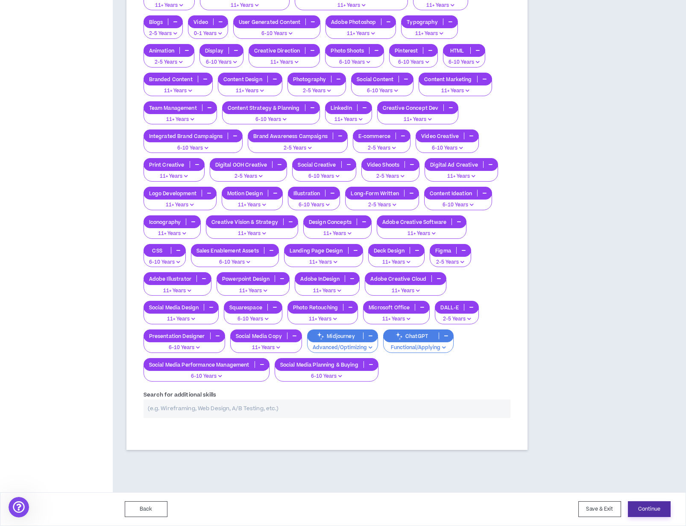
click at [640, 508] on button "Continue" at bounding box center [649, 509] width 43 height 16
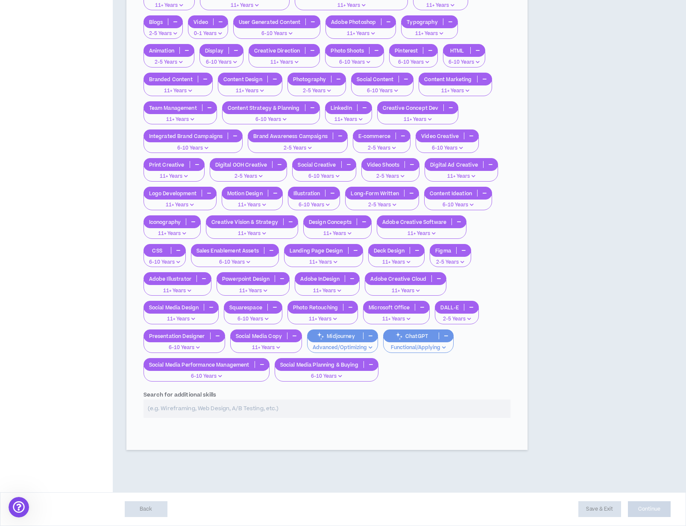
select select "*"
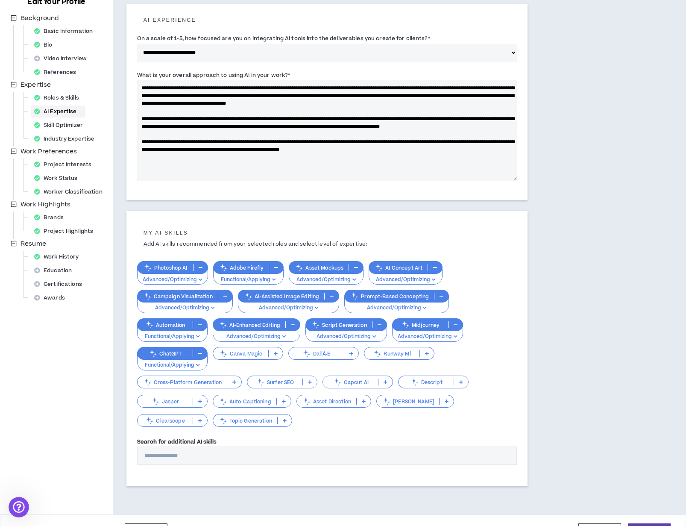
scroll to position [122, 0]
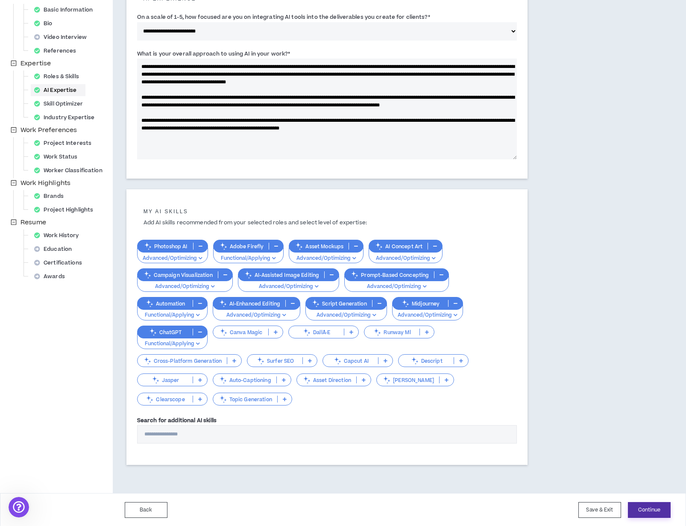
drag, startPoint x: 656, startPoint y: 507, endPoint x: 621, endPoint y: 492, distance: 37.9
click at [656, 507] on button "Continue" at bounding box center [649, 510] width 43 height 16
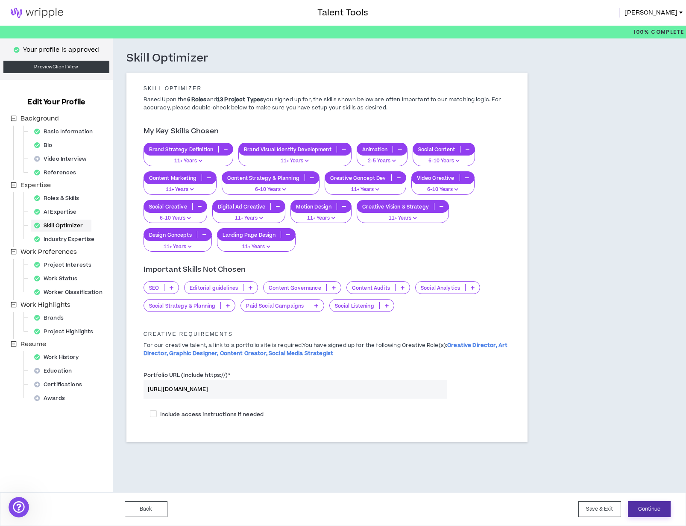
click at [655, 506] on button "Continue" at bounding box center [649, 509] width 43 height 16
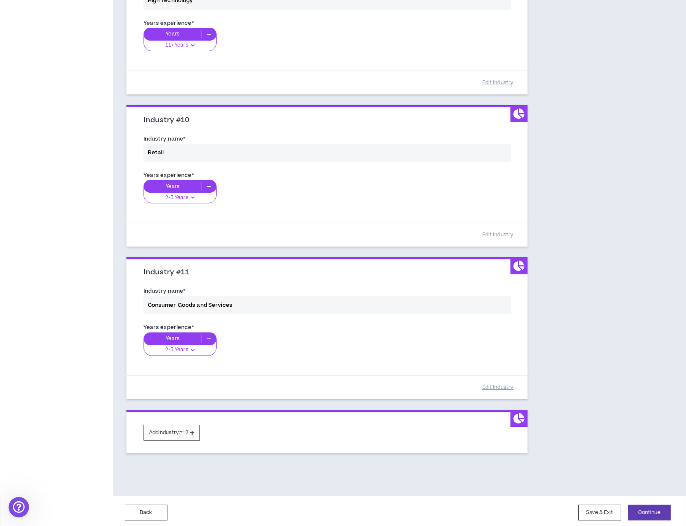
scroll to position [1363, 0]
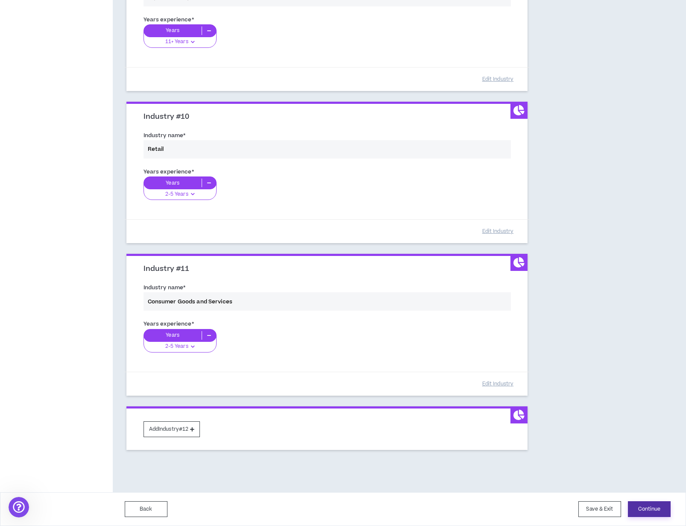
click at [647, 504] on button "Continue" at bounding box center [649, 509] width 43 height 16
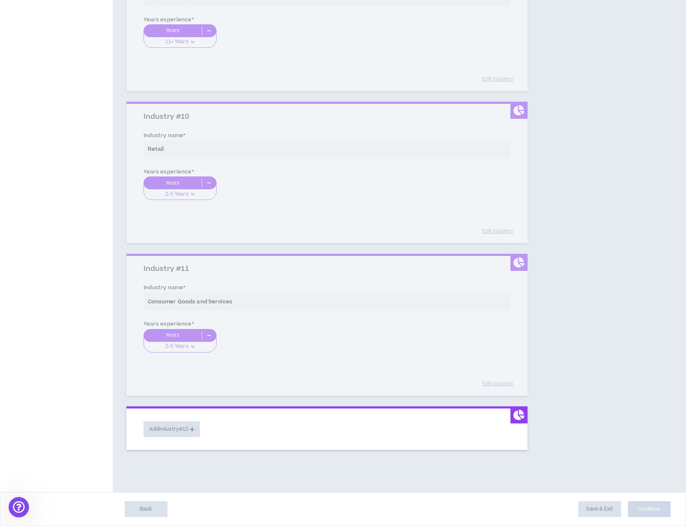
select select "*"
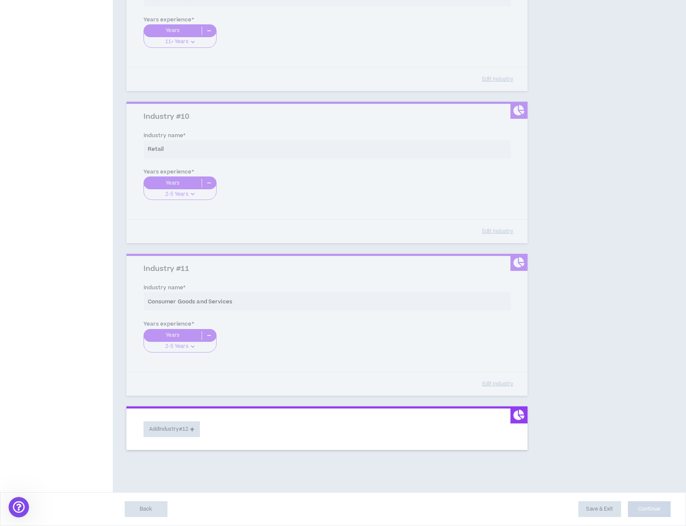
select select "*"
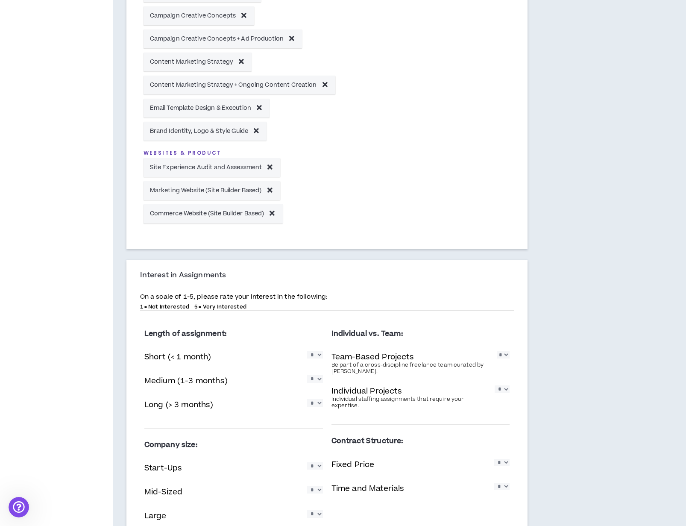
scroll to position [578, 0]
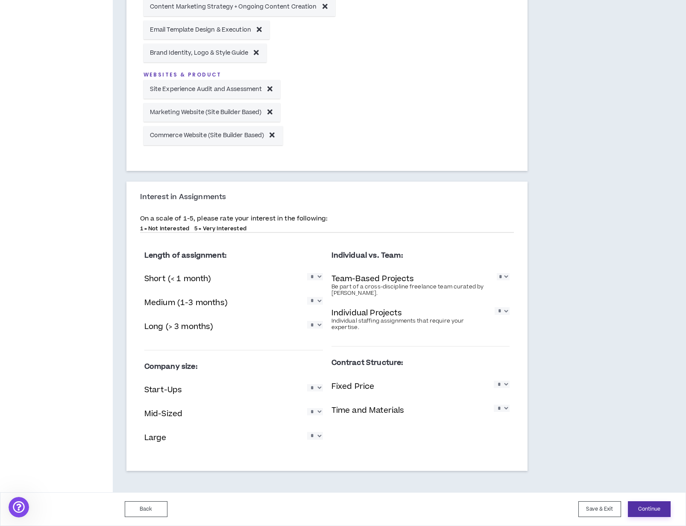
drag, startPoint x: 651, startPoint y: 508, endPoint x: 637, endPoint y: 496, distance: 18.8
click at [651, 508] on button "Continue" at bounding box center [649, 509] width 43 height 16
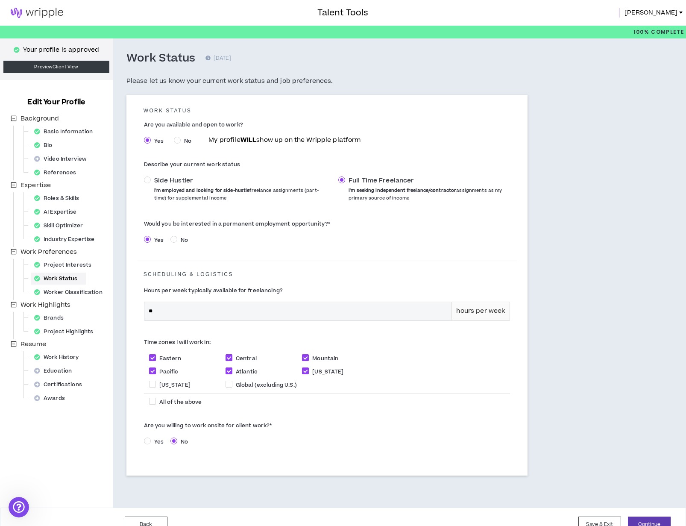
scroll to position [16, 0]
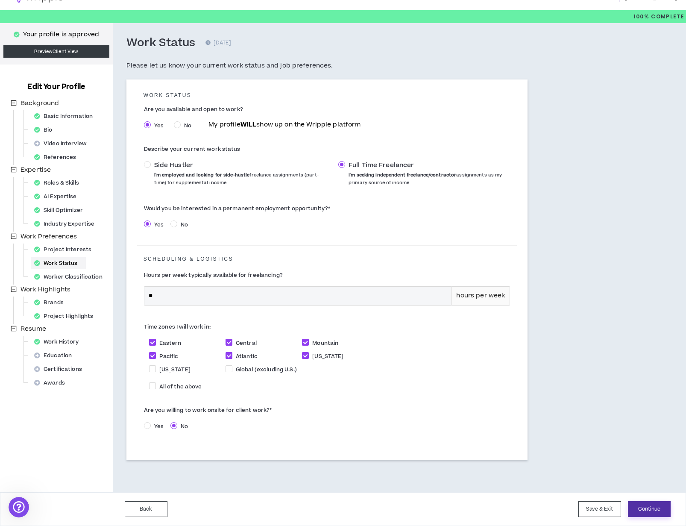
click at [656, 505] on button "Continue" at bounding box center [649, 509] width 43 height 16
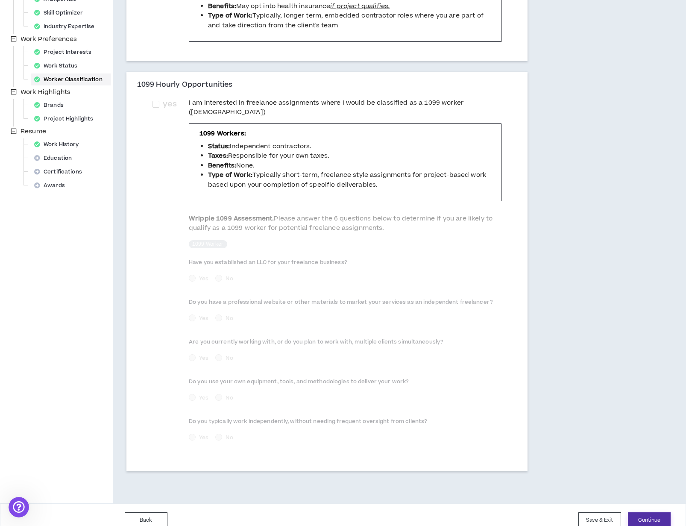
scroll to position [215, 0]
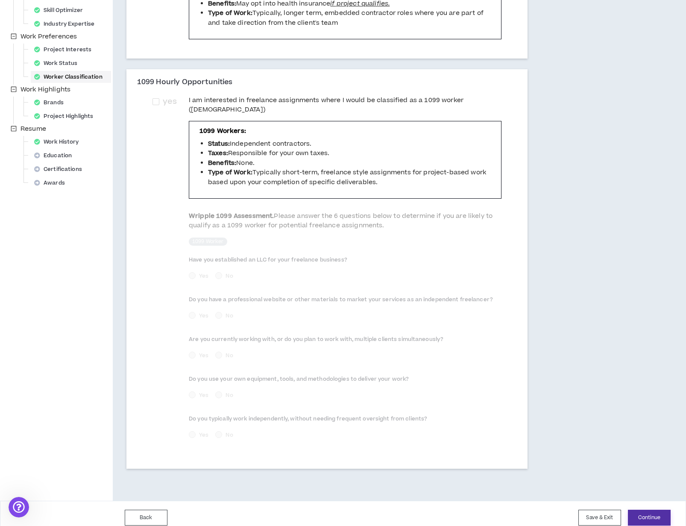
drag, startPoint x: 656, startPoint y: 507, endPoint x: 639, endPoint y: 497, distance: 19.7
click at [656, 510] on button "Continue" at bounding box center [649, 518] width 43 height 16
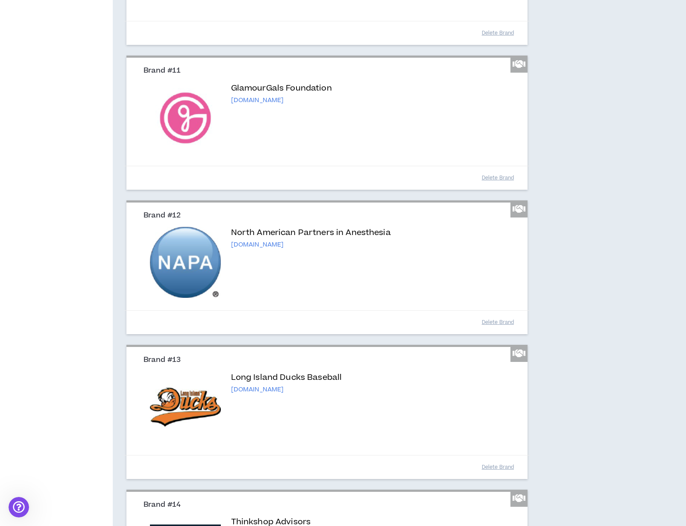
scroll to position [1585, 0]
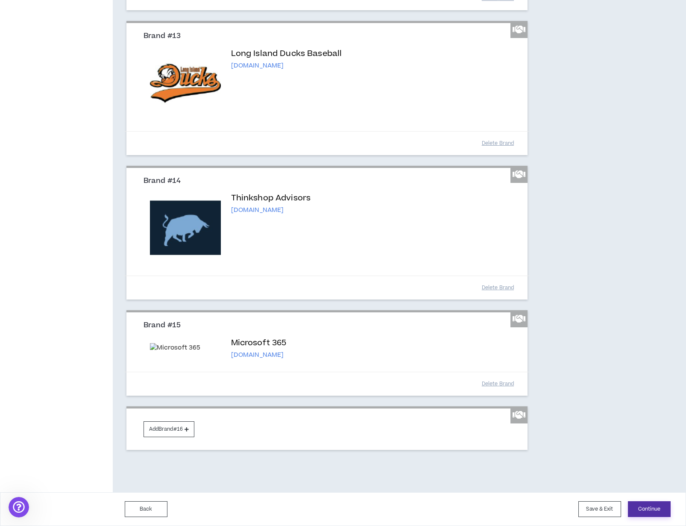
click at [643, 503] on button "Continue" at bounding box center [649, 509] width 43 height 16
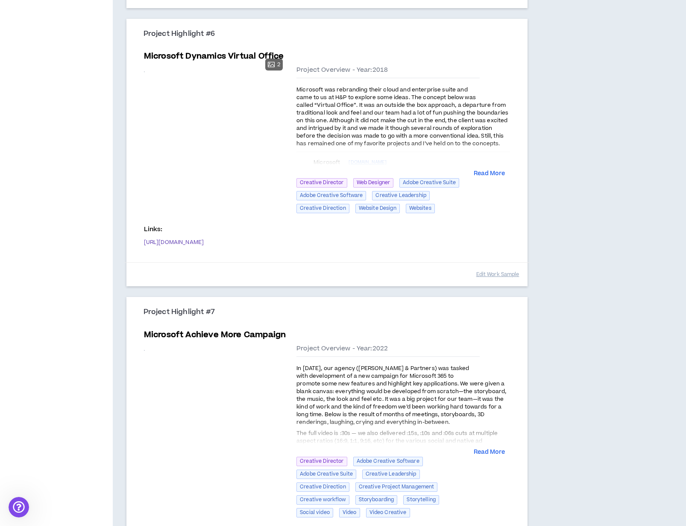
scroll to position [1640, 0]
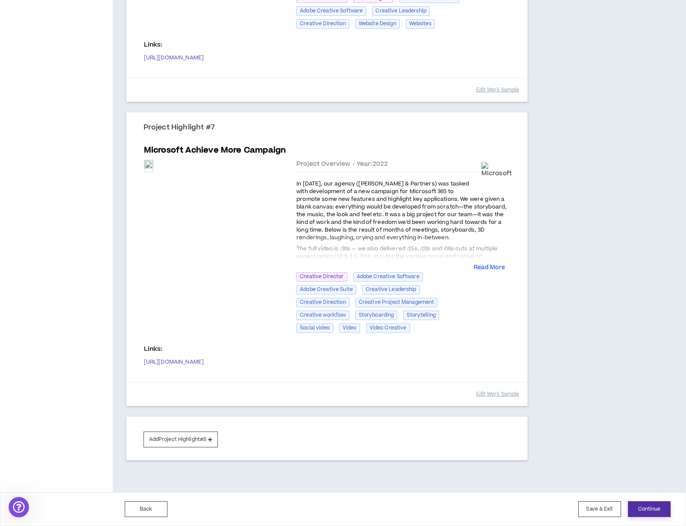
click at [646, 506] on button "Continue" at bounding box center [649, 509] width 43 height 16
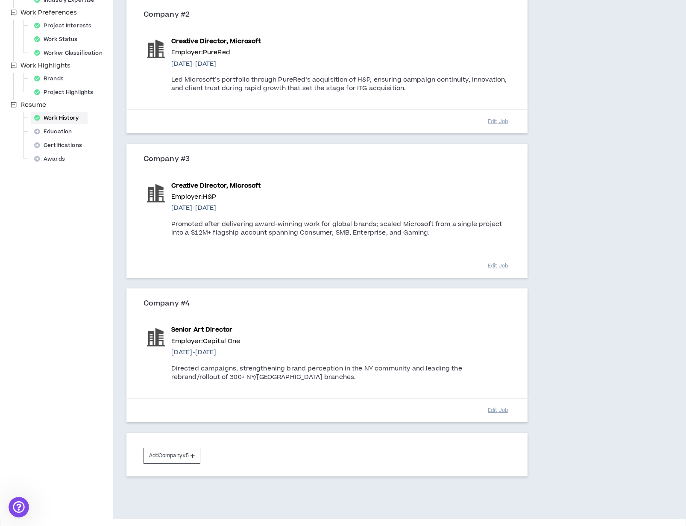
scroll to position [265, 0]
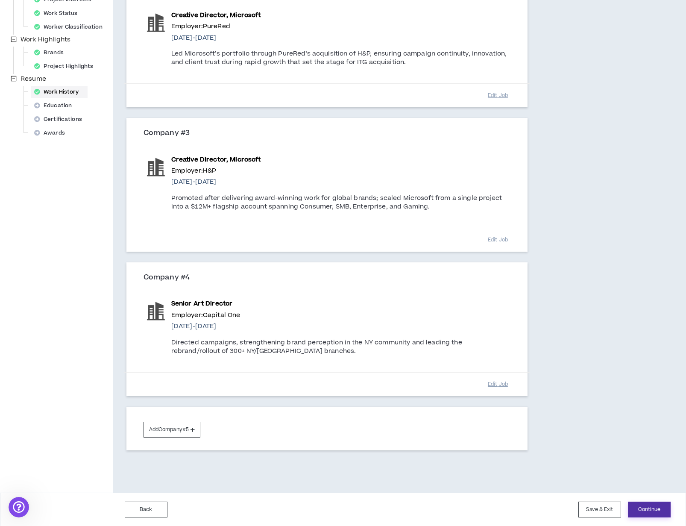
click at [653, 504] on button "Continue" at bounding box center [649, 510] width 43 height 16
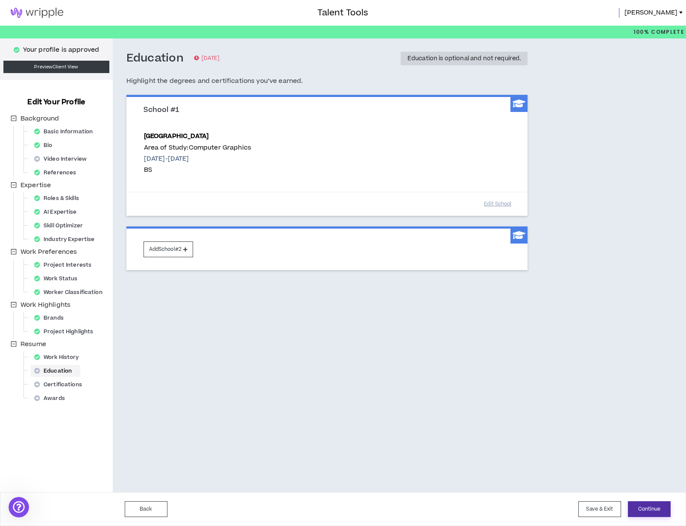
click at [647, 505] on button "Continue" at bounding box center [649, 509] width 43 height 16
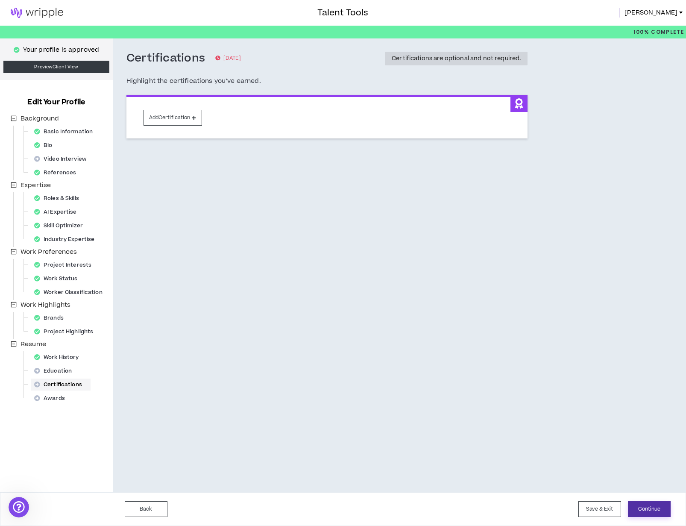
click at [647, 505] on button "Continue" at bounding box center [649, 509] width 43 height 16
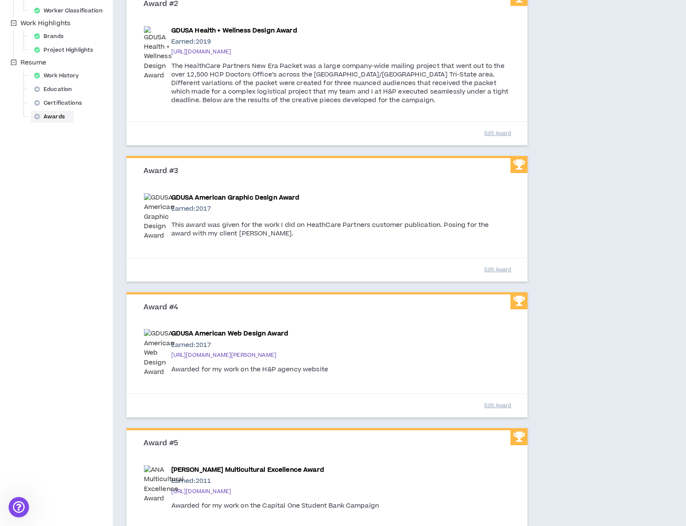
scroll to position [430, 0]
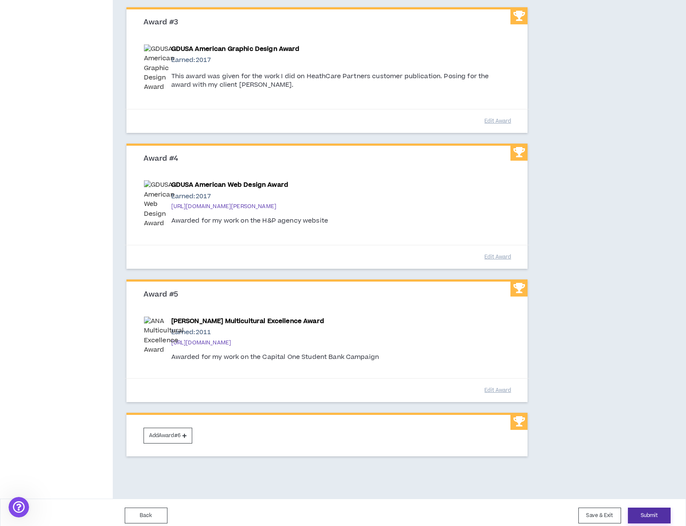
click at [652, 508] on button "Submit" at bounding box center [649, 516] width 43 height 16
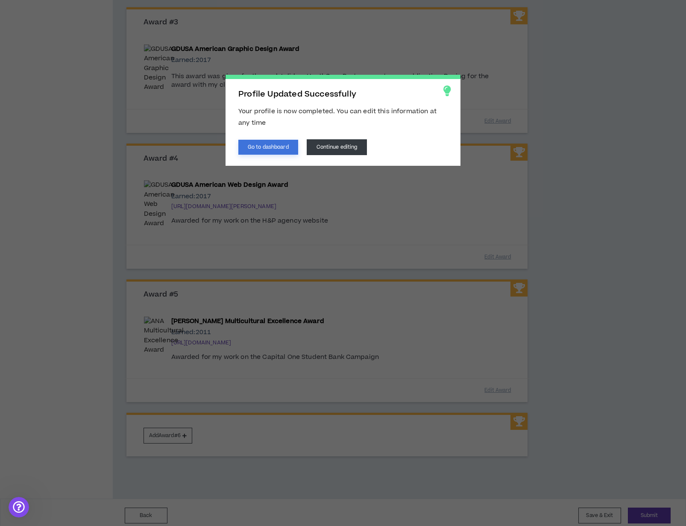
click at [276, 146] on button "Go to dashboard" at bounding box center [268, 147] width 60 height 15
